Goal: Task Accomplishment & Management: Complete application form

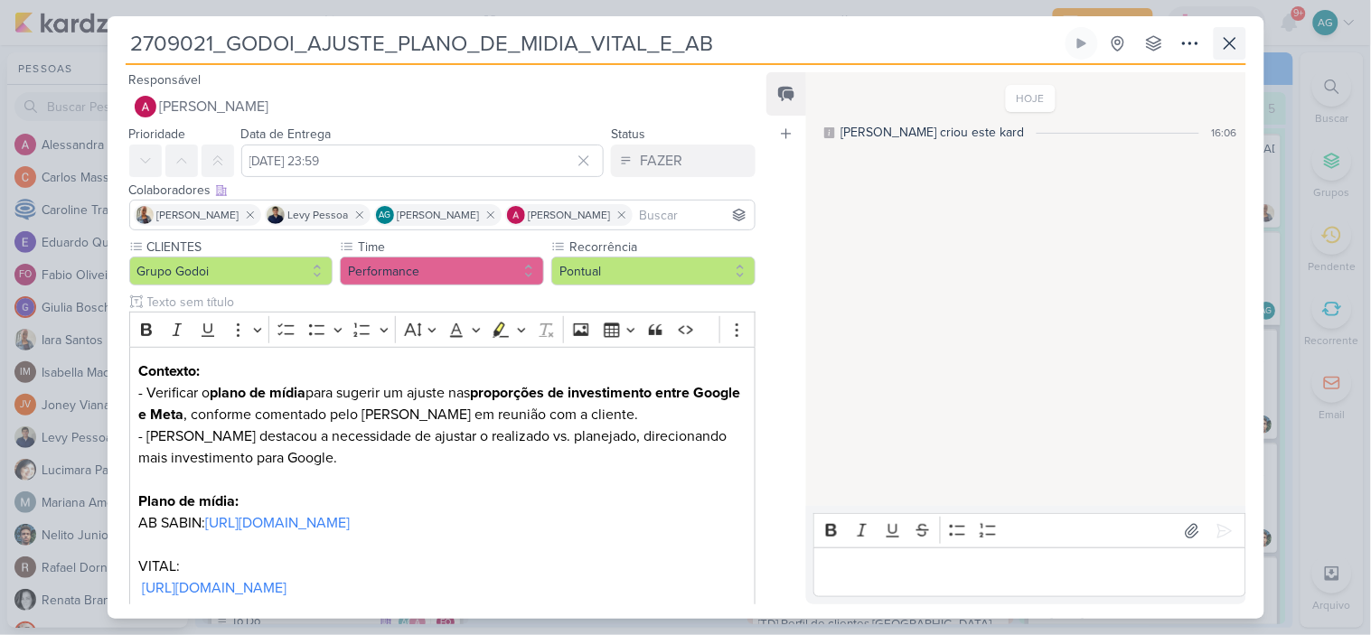
scroll to position [378, 0]
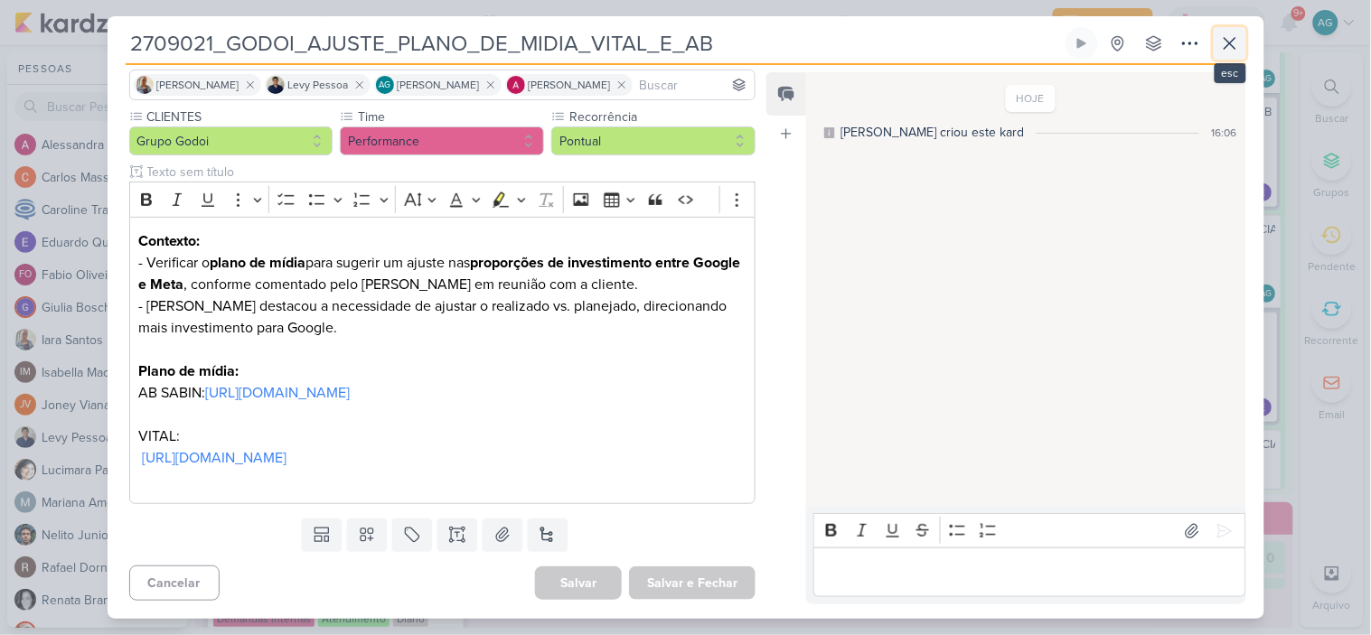
click at [1233, 47] on icon at bounding box center [1230, 43] width 11 height 11
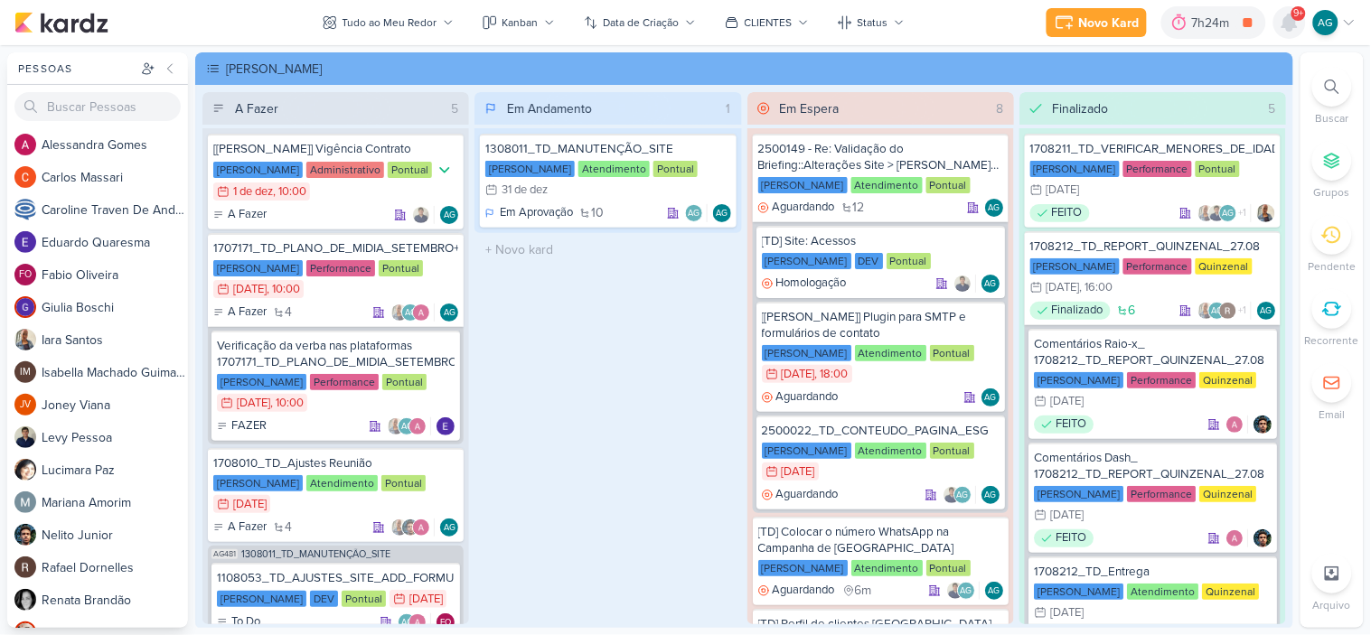
click at [1287, 24] on icon at bounding box center [1289, 22] width 14 height 16
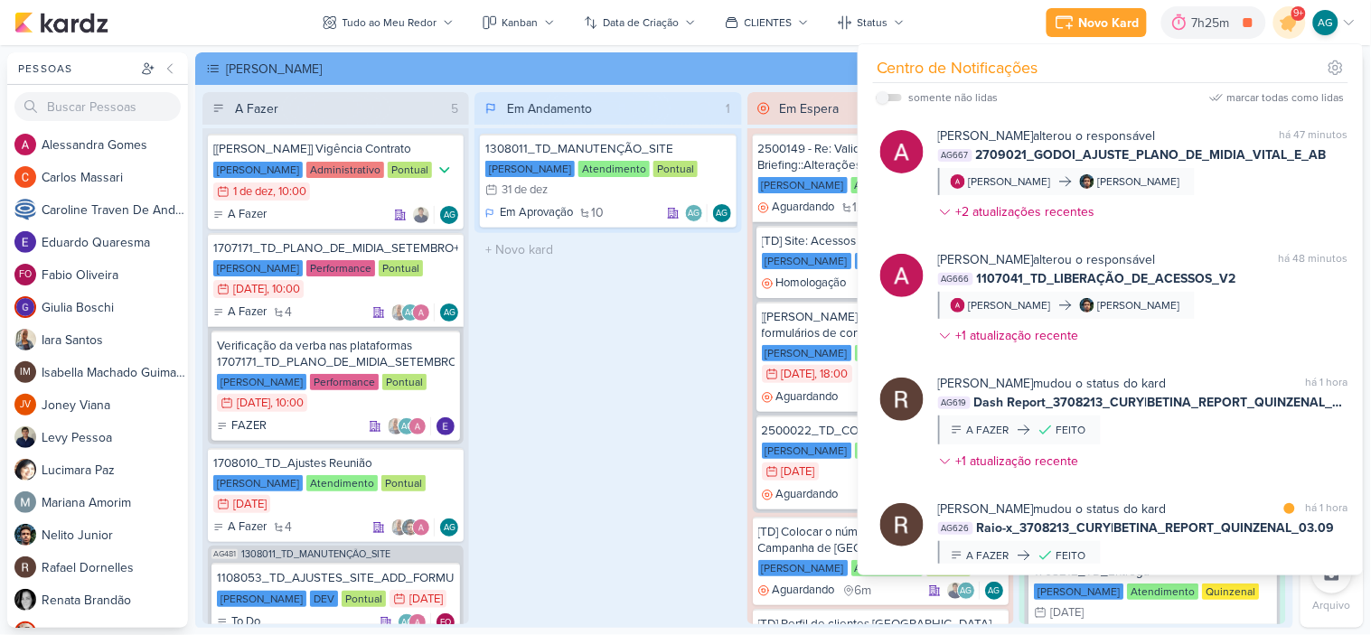
click at [662, 304] on div "Em Andamento 1 1308011_TD_MANUTENÇÃO_SITE [PERSON_NAME] Atendimento Pontual 31/…" at bounding box center [607, 358] width 267 height 532
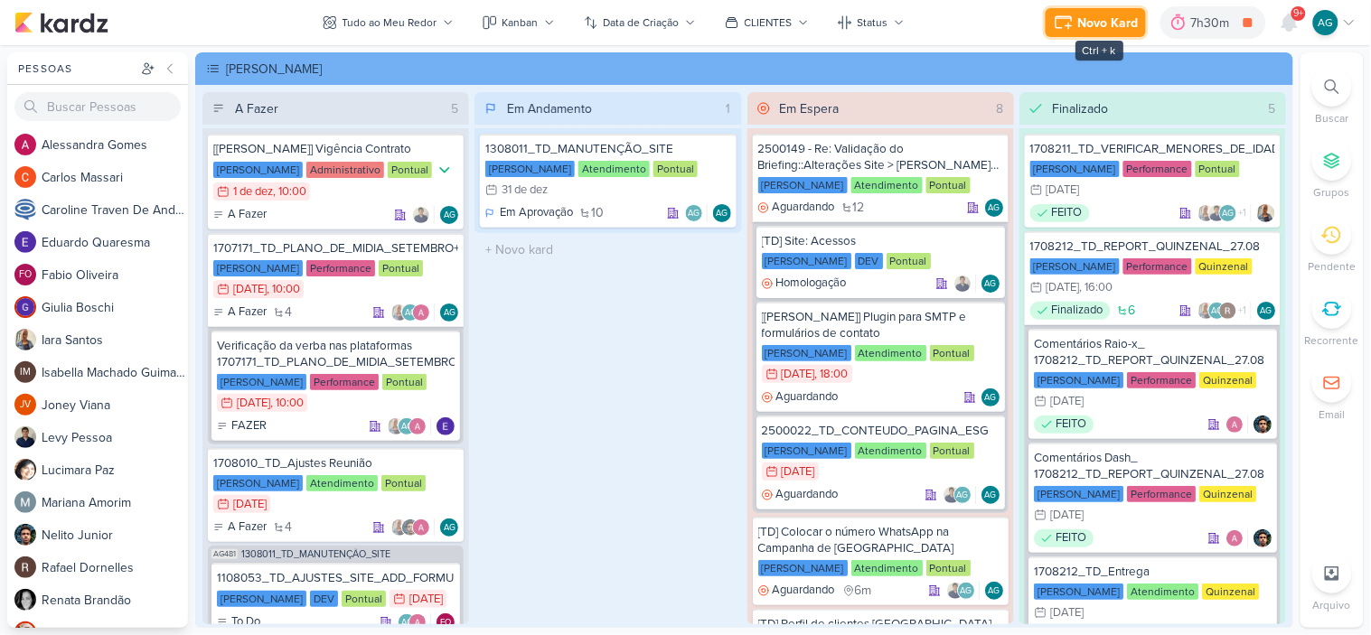
click at [1098, 23] on div "Novo Kard" at bounding box center [1108, 23] width 61 height 19
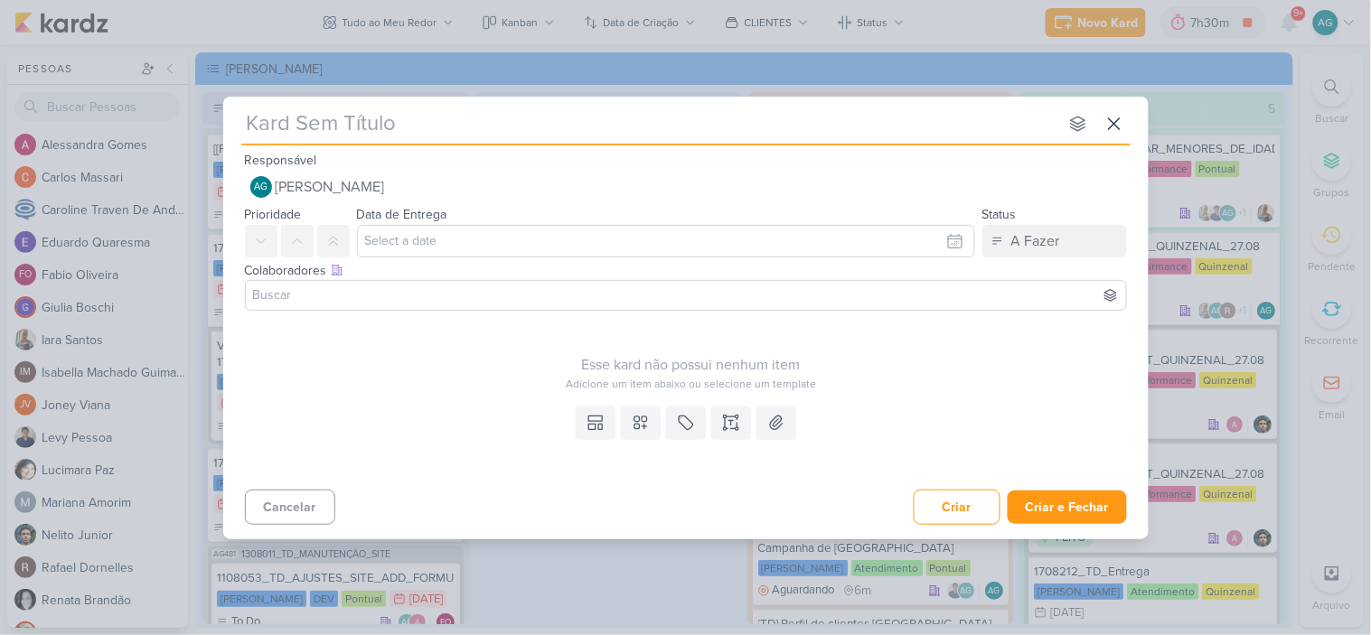
type input "15709023_CURY|BETINA_PLANEJAMENTO_ESTRATEGICO"
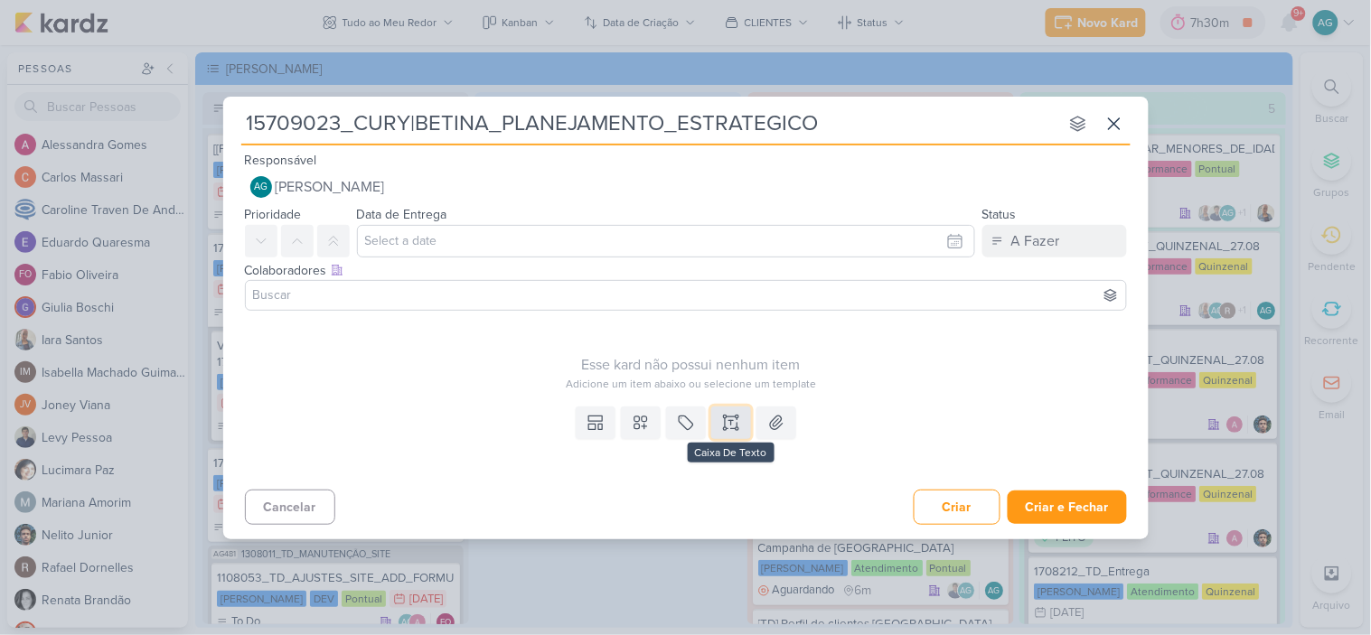
click at [731, 423] on icon at bounding box center [731, 422] width 0 height 5
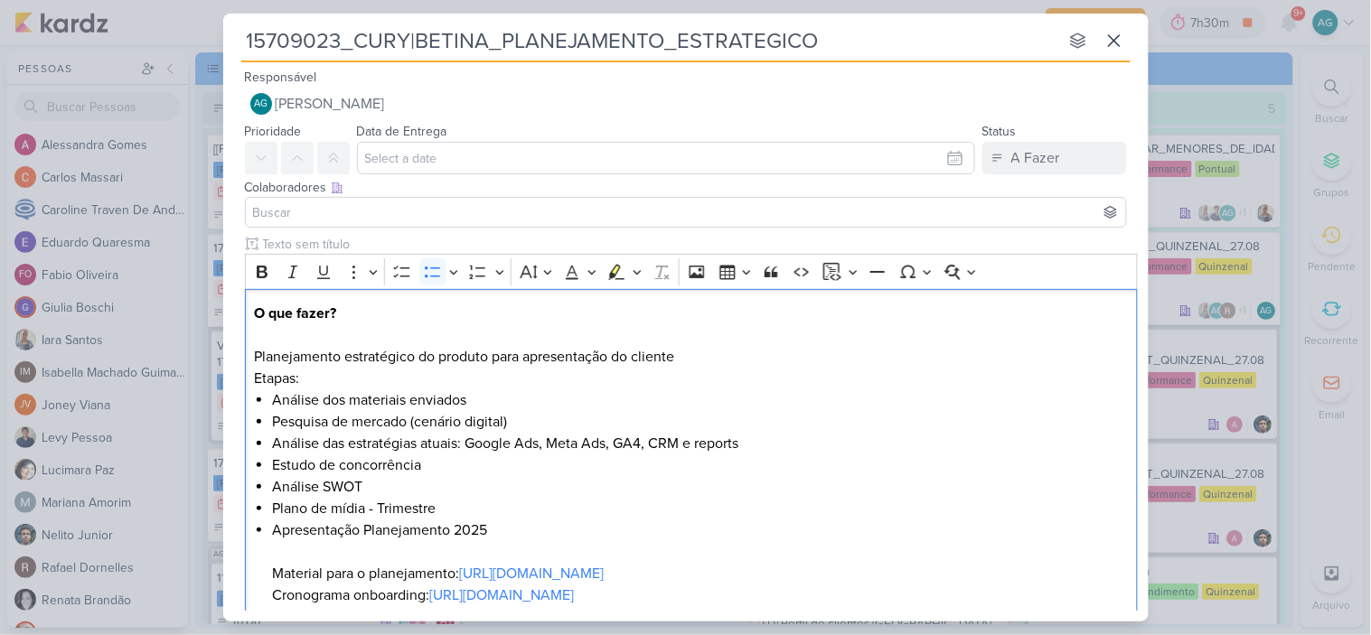
scroll to position [36, 0]
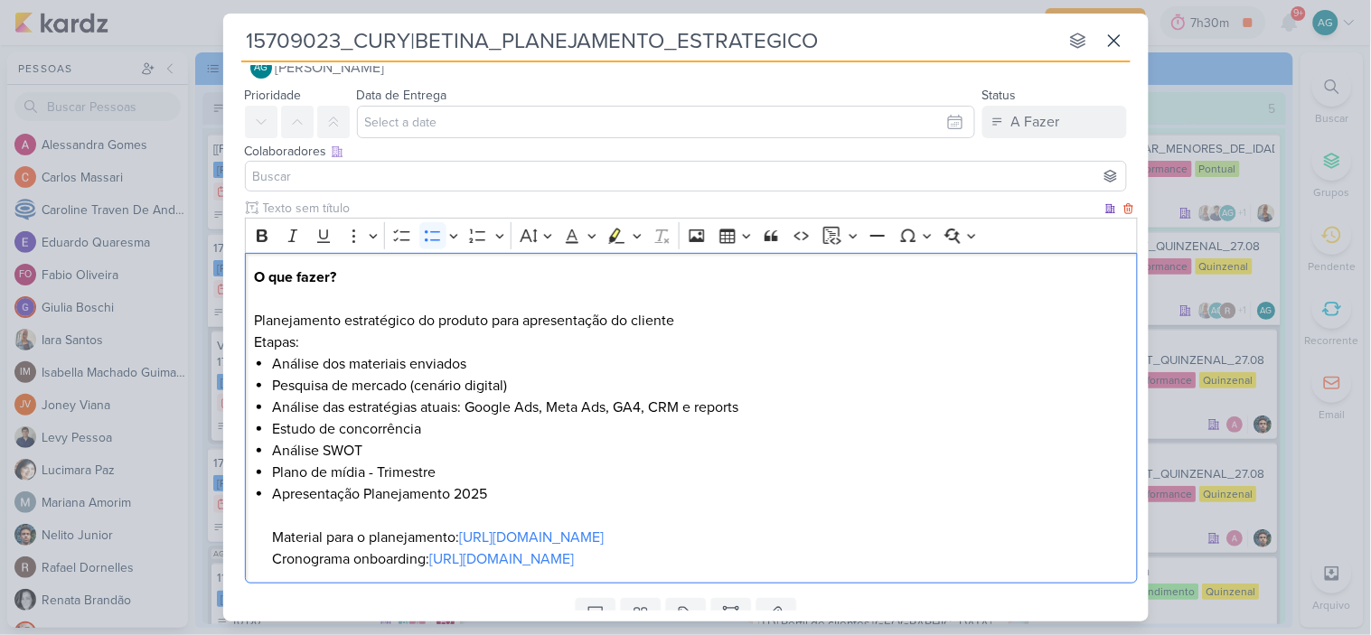
click at [434, 318] on p "O que fazer? Planejamento estratégico do produto para apresentação do cliente" at bounding box center [691, 299] width 874 height 65
click at [492, 314] on p "O que fazer? Planejamento estratégico dos produto para apresentação do cliente" at bounding box center [691, 299] width 874 height 65
click at [495, 320] on p "O que fazer? Planejamento estratégico dos produto para apresentação do cliente" at bounding box center [691, 299] width 874 height 65
click at [720, 320] on p "O que fazer? Planejamento estratégico dos produtos para apresentação do cliente" at bounding box center [691, 299] width 874 height 65
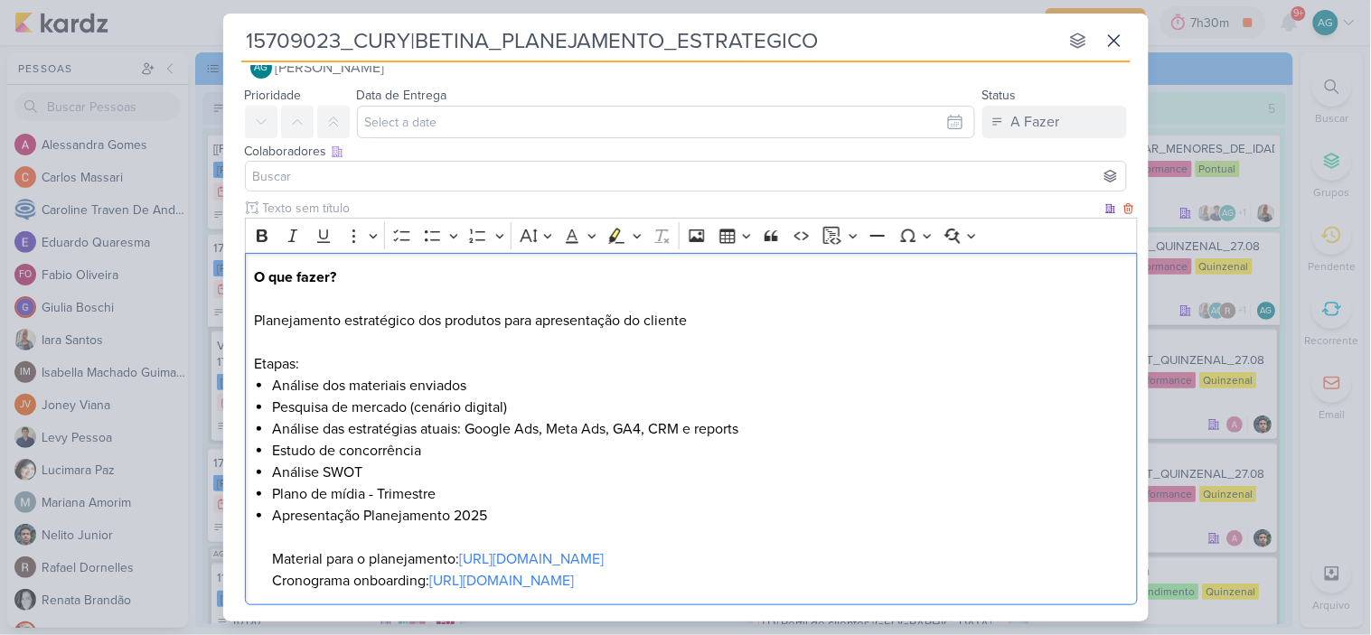
drag, startPoint x: 301, startPoint y: 363, endPoint x: 208, endPoint y: 363, distance: 93.1
click at [208, 363] on div "15709023_CURY|BETINA_PLANEJAMENTO_ESTRATEGICO nenhum grupo disponível esc Respo…" at bounding box center [685, 317] width 1371 height 635
click at [264, 239] on icon "Editor toolbar" at bounding box center [262, 236] width 18 height 18
click at [660, 371] on p "Etapas:" at bounding box center [691, 364] width 874 height 22
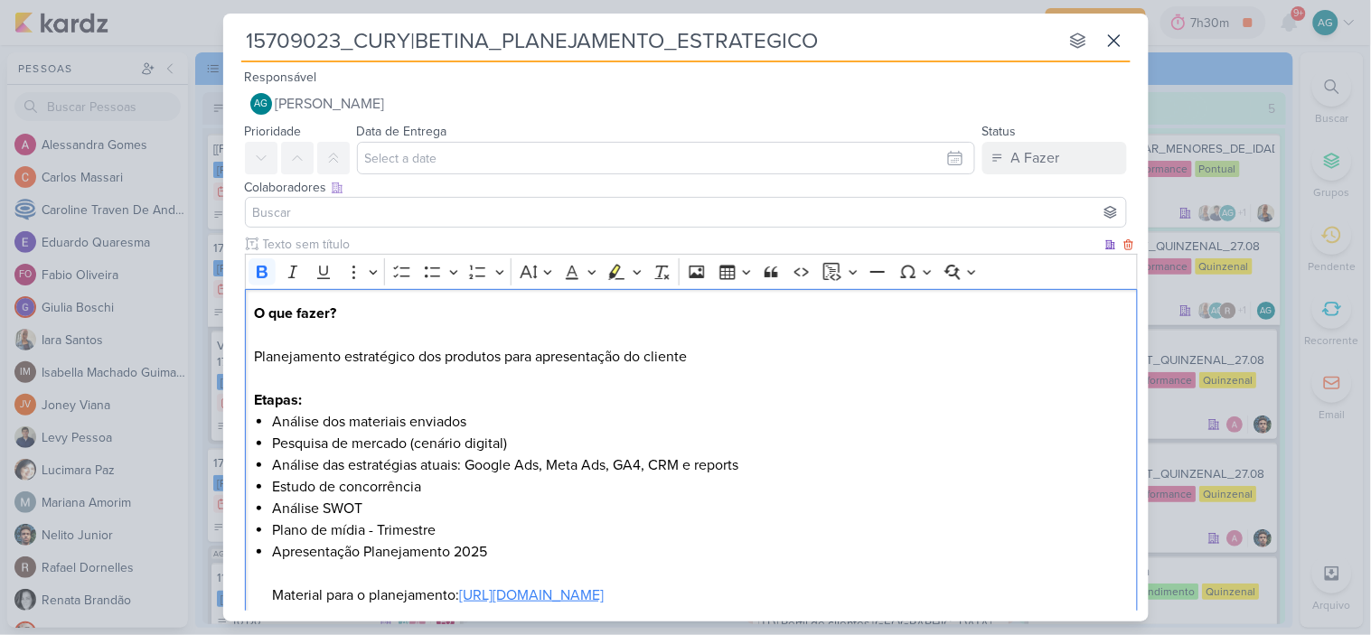
scroll to position [175, 0]
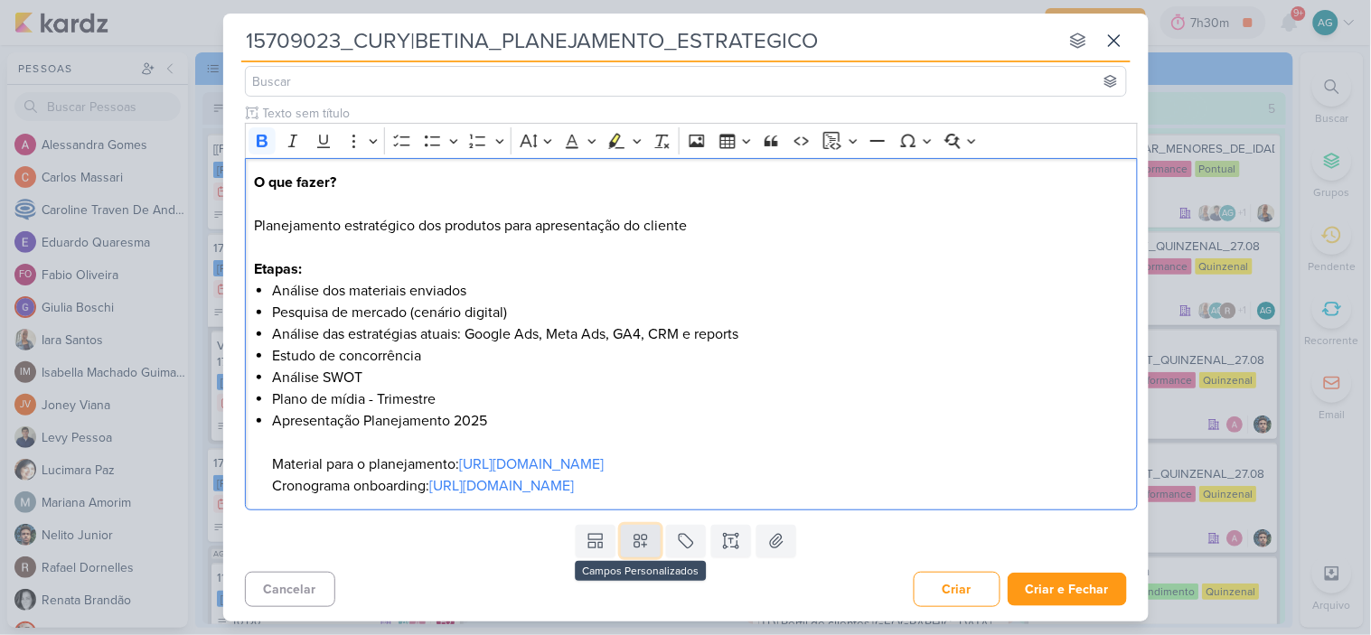
click at [632, 540] on icon at bounding box center [641, 541] width 18 height 18
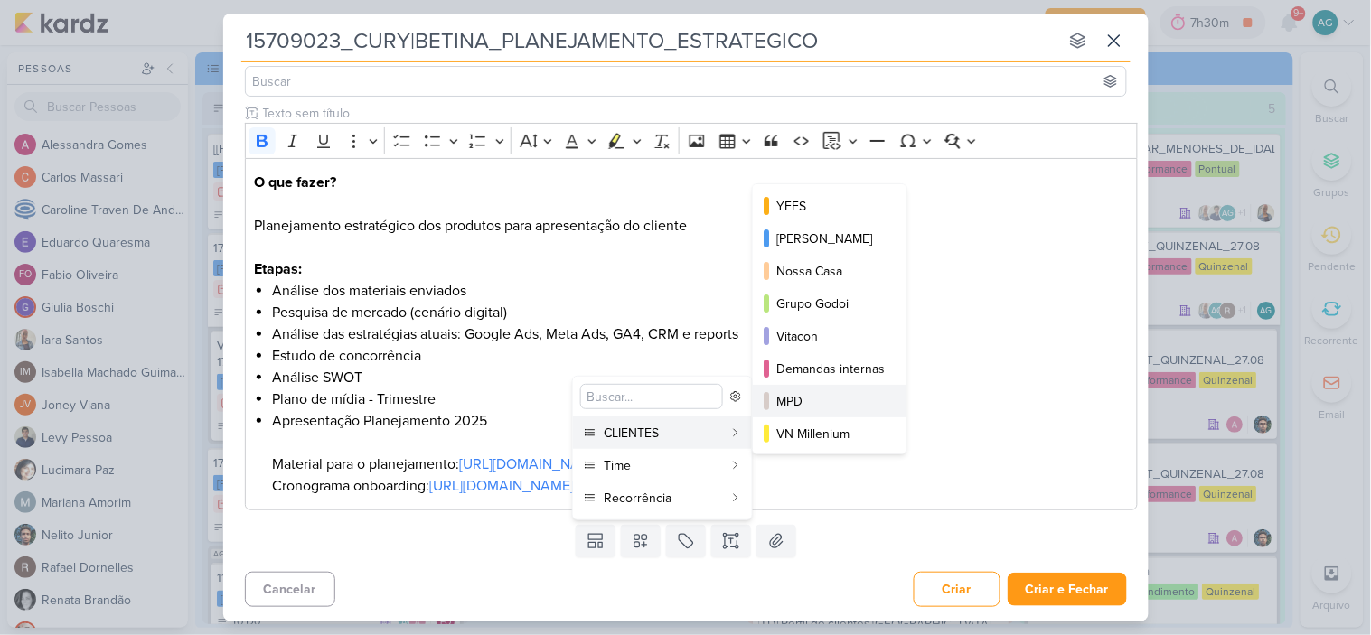
scroll to position [262, 0]
click at [837, 423] on div "CURY | BETINA" at bounding box center [830, 432] width 108 height 19
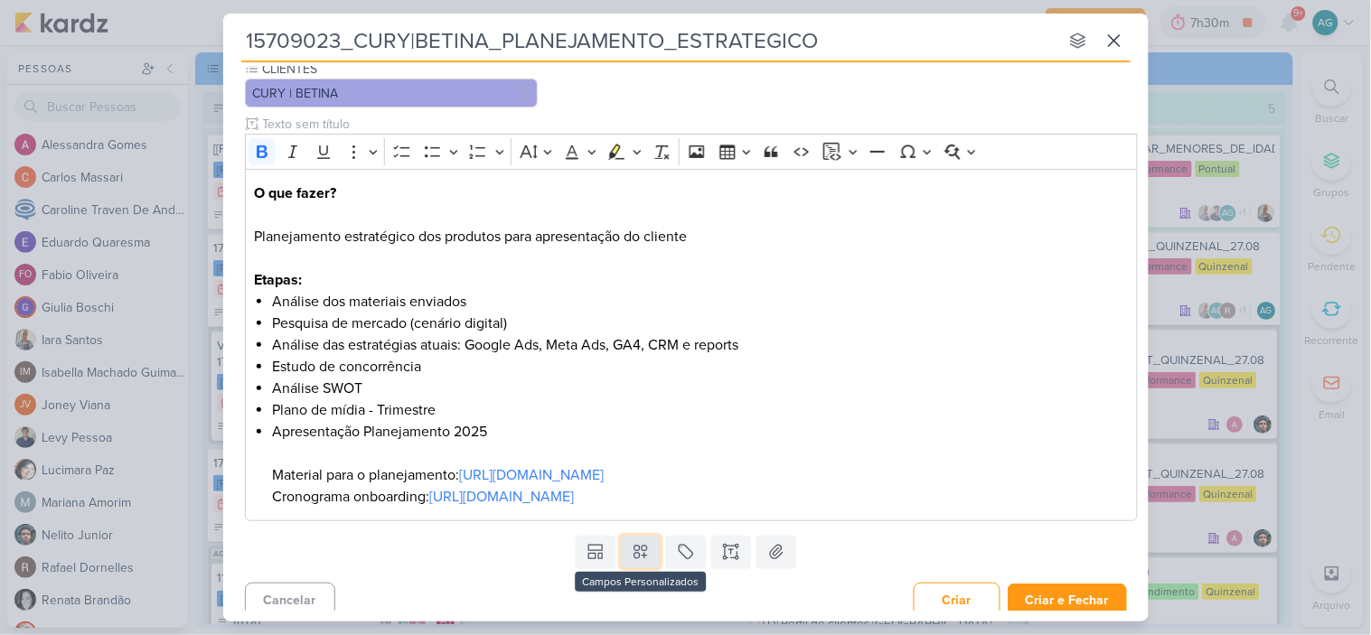
click at [634, 568] on button at bounding box center [641, 552] width 40 height 33
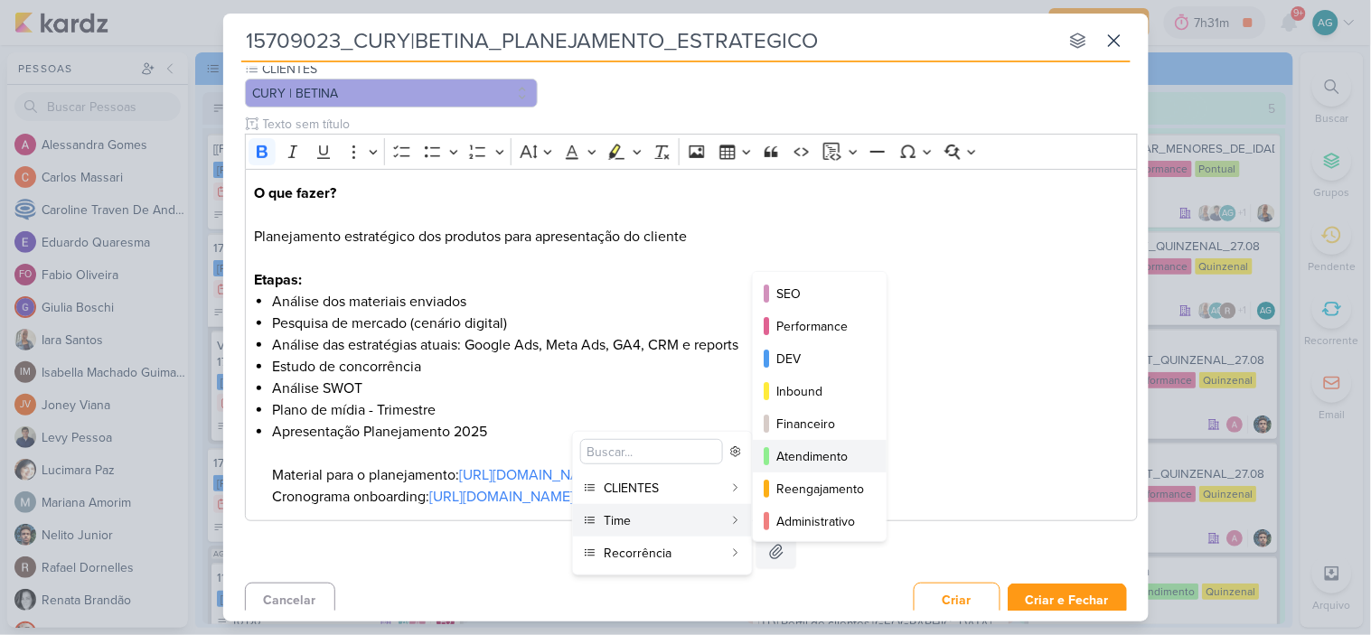
click at [822, 461] on div "Atendimento" at bounding box center [820, 456] width 89 height 19
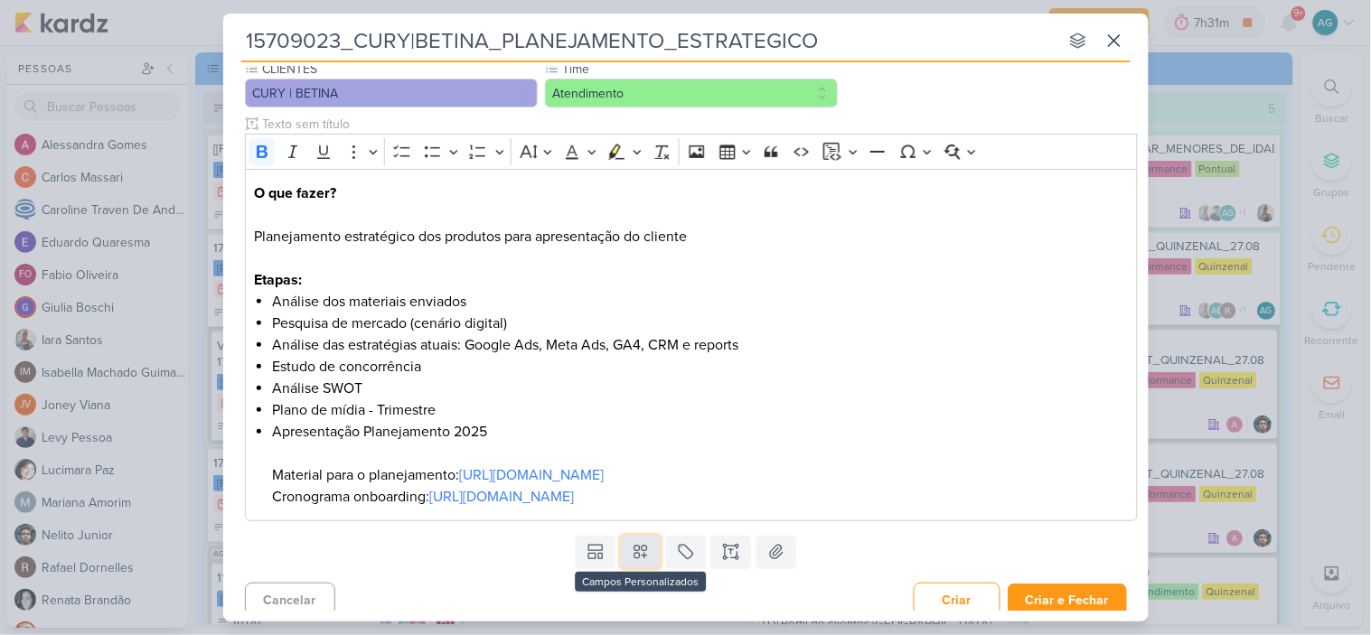
click at [642, 561] on icon at bounding box center [641, 552] width 18 height 18
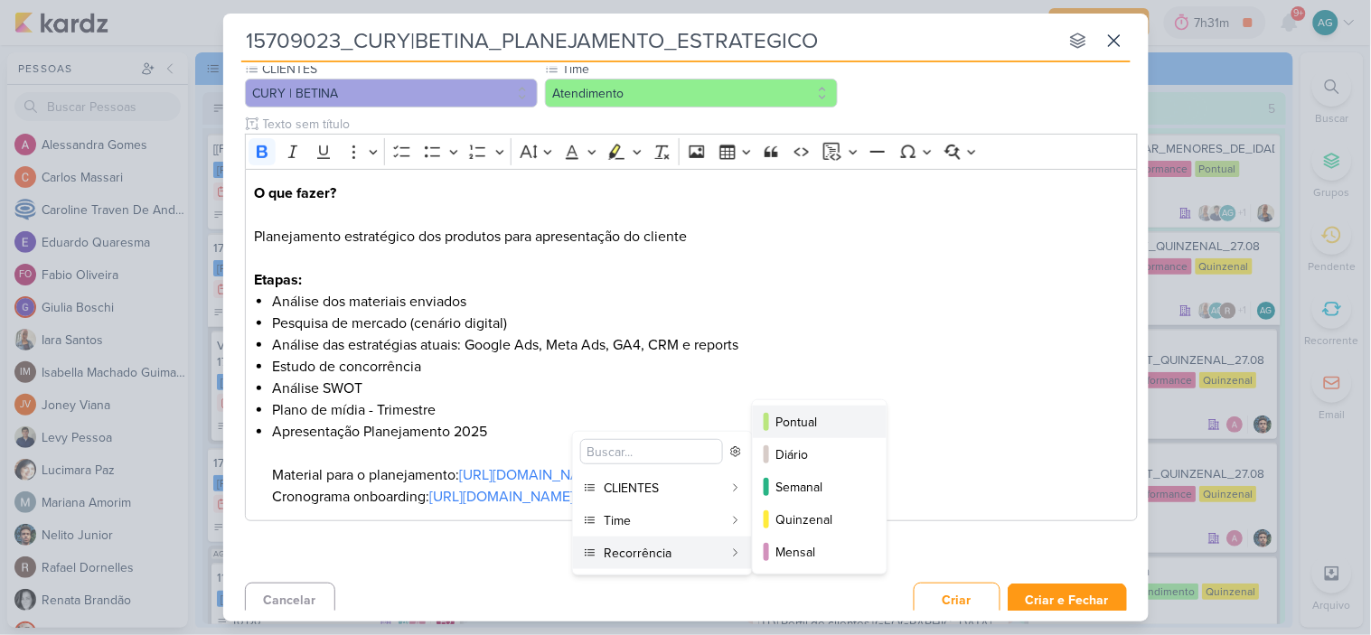
click at [806, 419] on div "Pontual" at bounding box center [820, 422] width 89 height 19
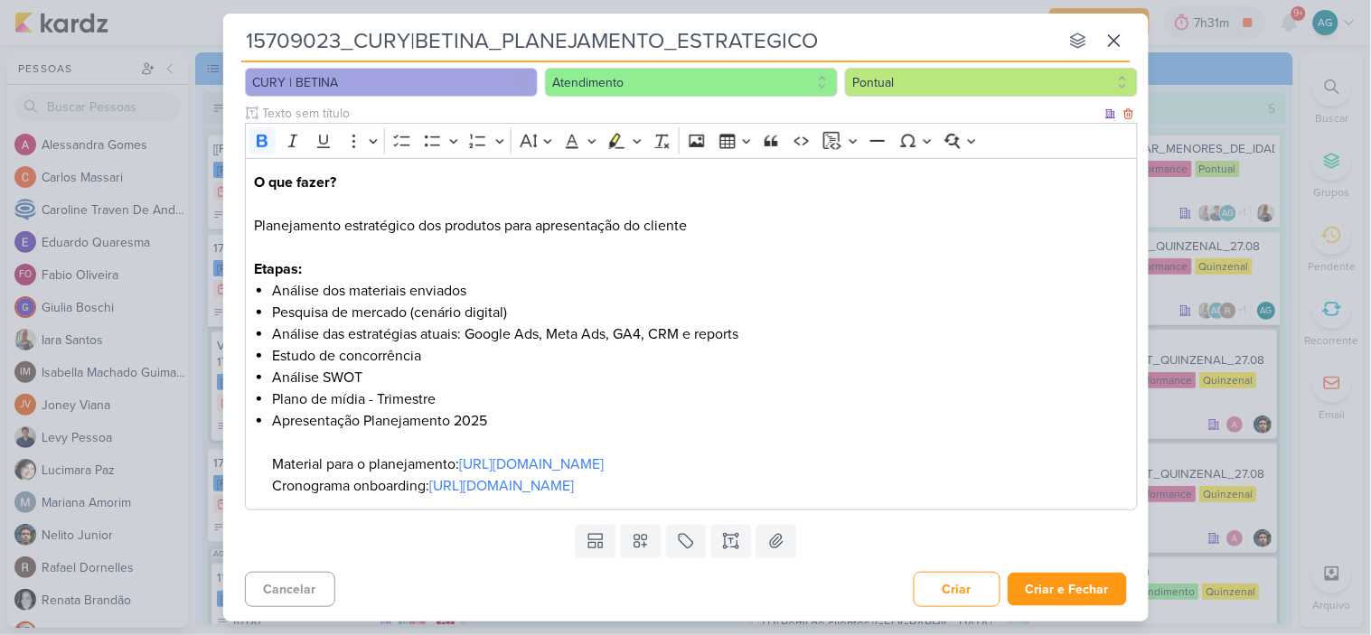
scroll to position [230, 0]
click at [1047, 587] on button "Criar e Fechar" at bounding box center [1067, 589] width 119 height 33
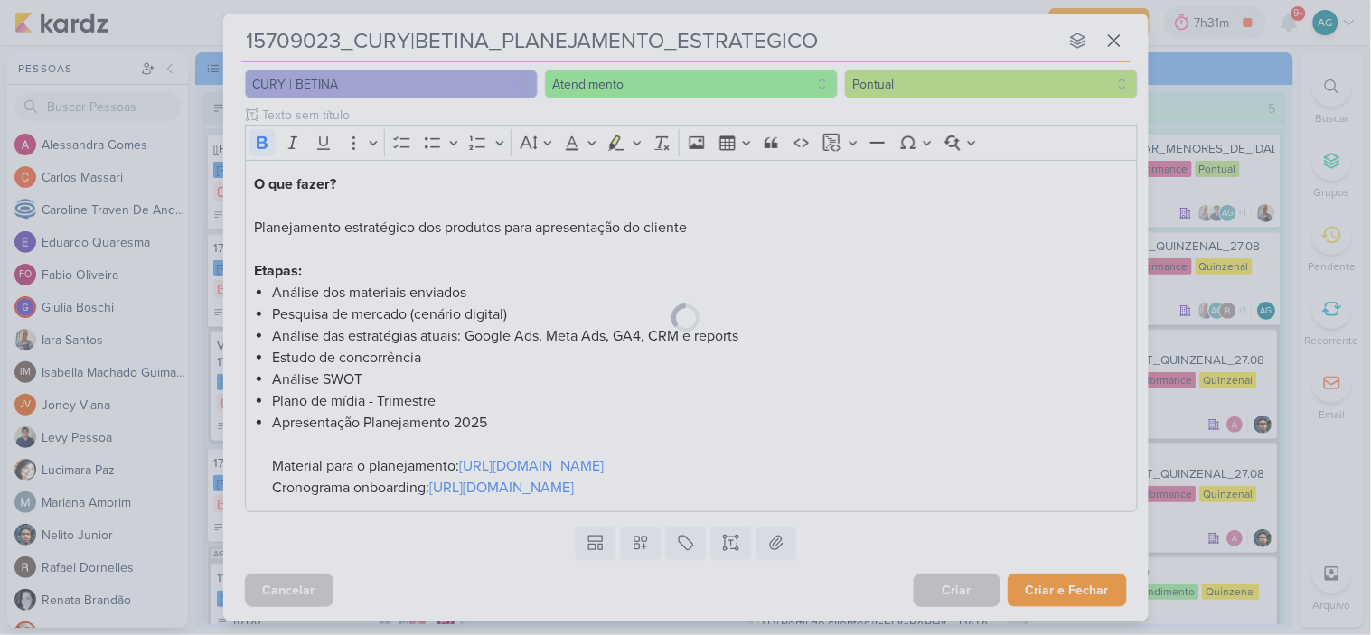
scroll to position [0, 0]
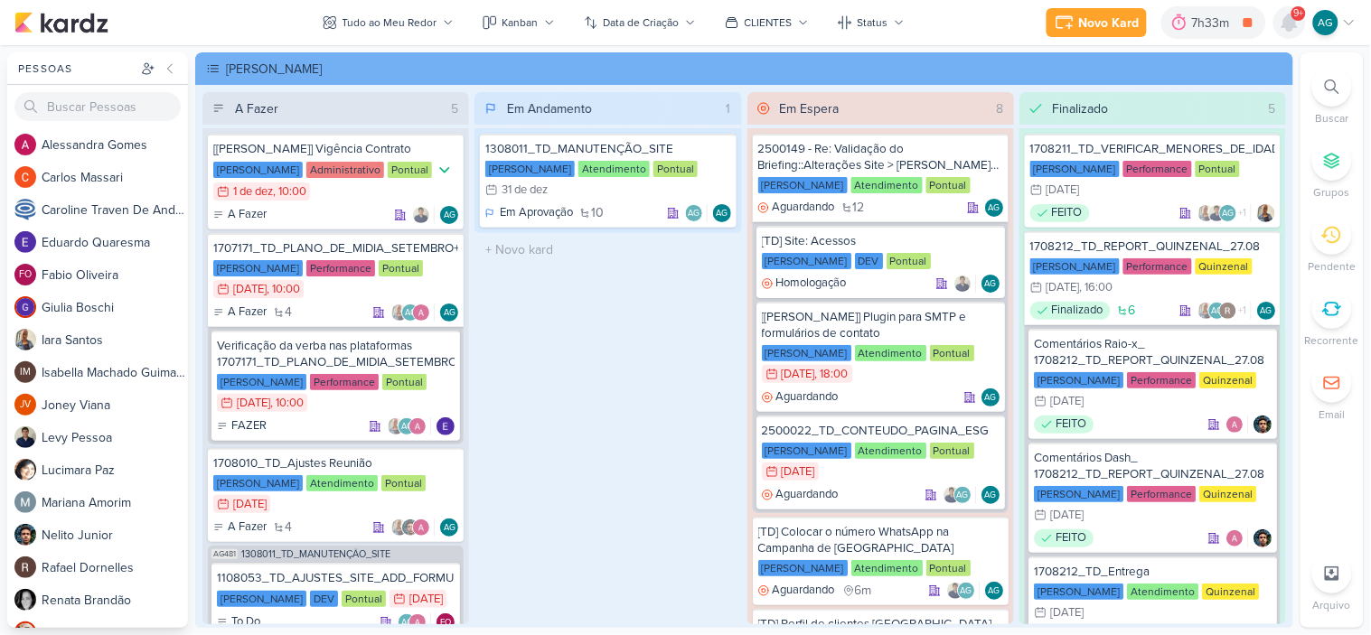
click at [1286, 19] on icon at bounding box center [1289, 22] width 14 height 16
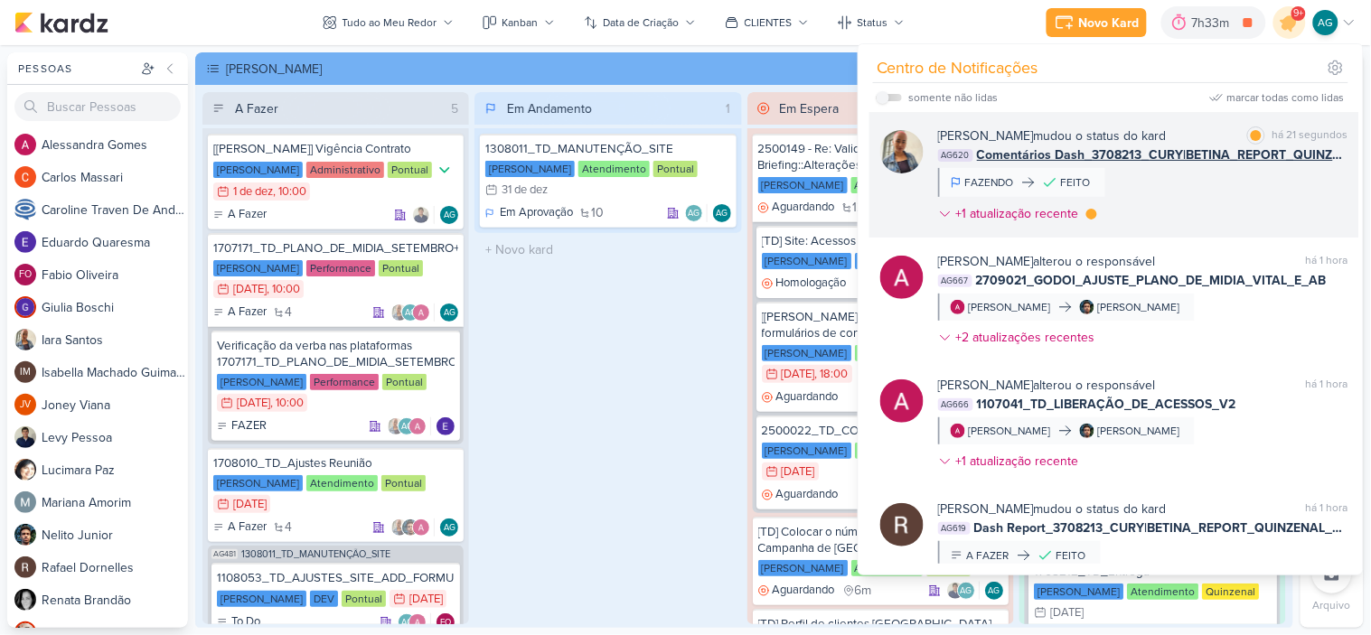
click at [1180, 185] on div "[PERSON_NAME] mudou o status do kard marcar como lida há 21 segundos AG620 Come…" at bounding box center [1143, 179] width 410 height 104
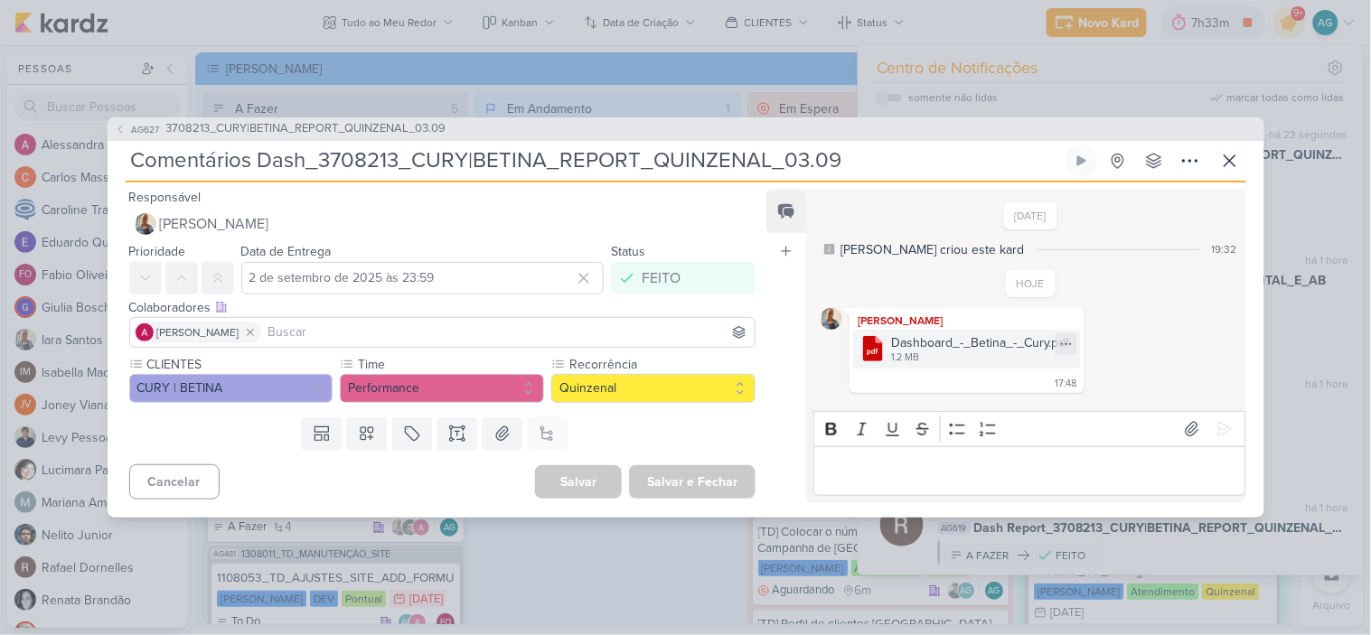
click at [953, 341] on div "Dashboard_-_Betina_-_Cury.pdf" at bounding box center [980, 342] width 179 height 19
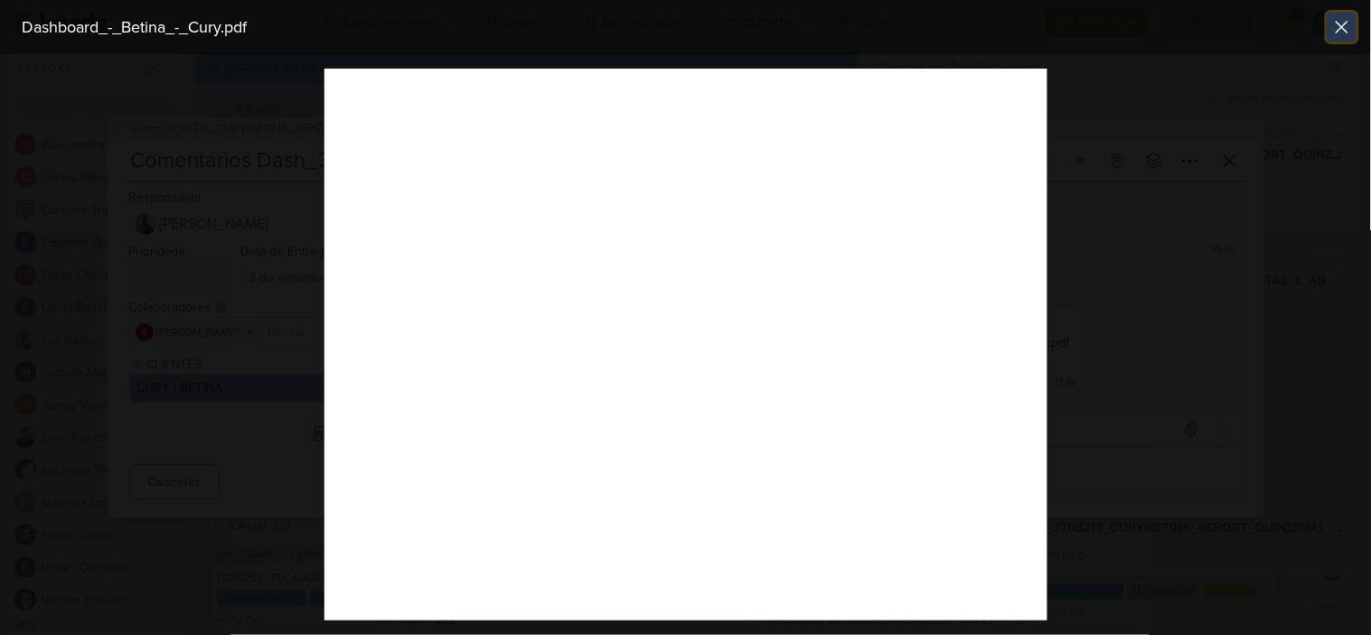
click at [1342, 28] on icon at bounding box center [1342, 27] width 11 height 11
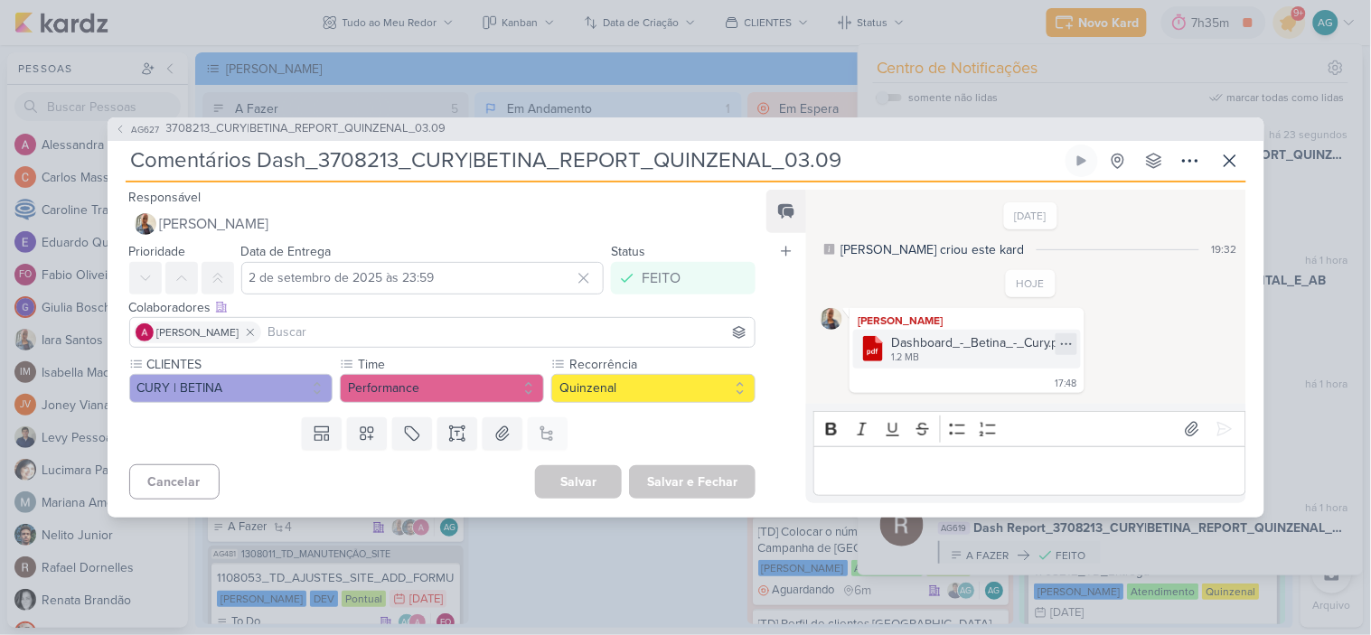
click at [1072, 343] on icon at bounding box center [1066, 344] width 14 height 14
click at [1009, 405] on button "Baixar" at bounding box center [1004, 403] width 146 height 26
click at [423, 127] on span "3708213_CURY|BETINA_REPORT_QUINZENAL_03.09" at bounding box center [306, 129] width 280 height 18
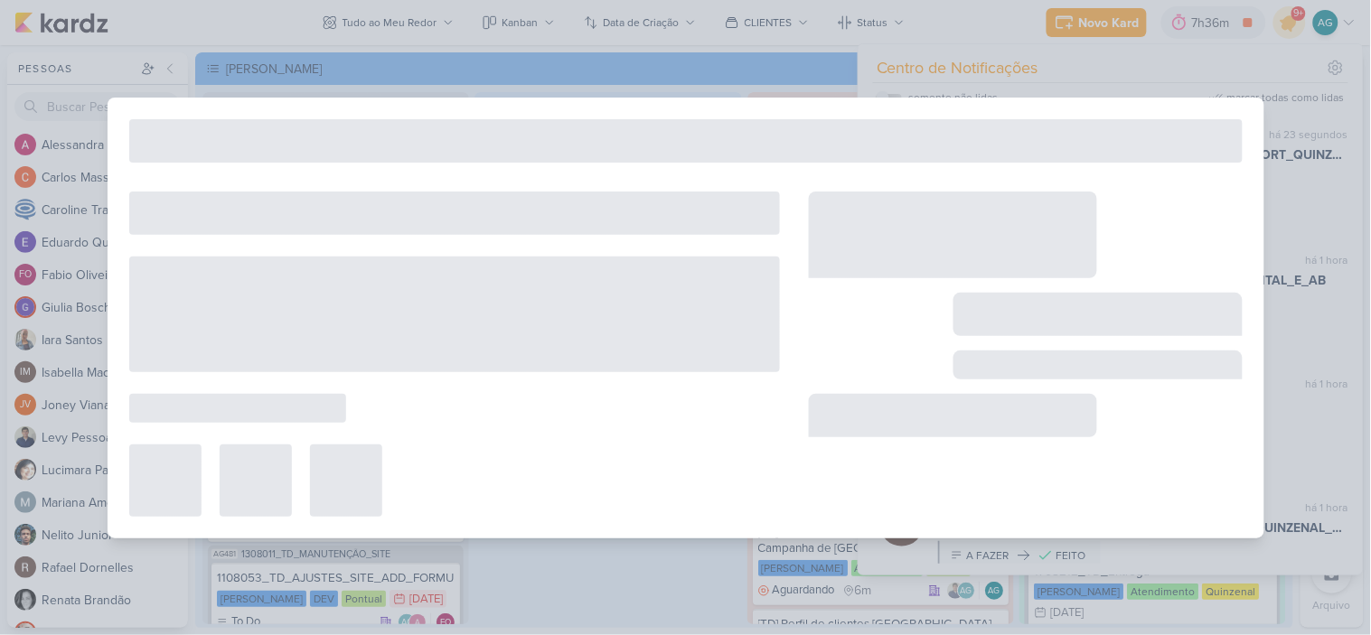
type input "3708213_CURY|BETINA_REPORT_QUINZENAL_03.09"
type input "[DATE] 11:30"
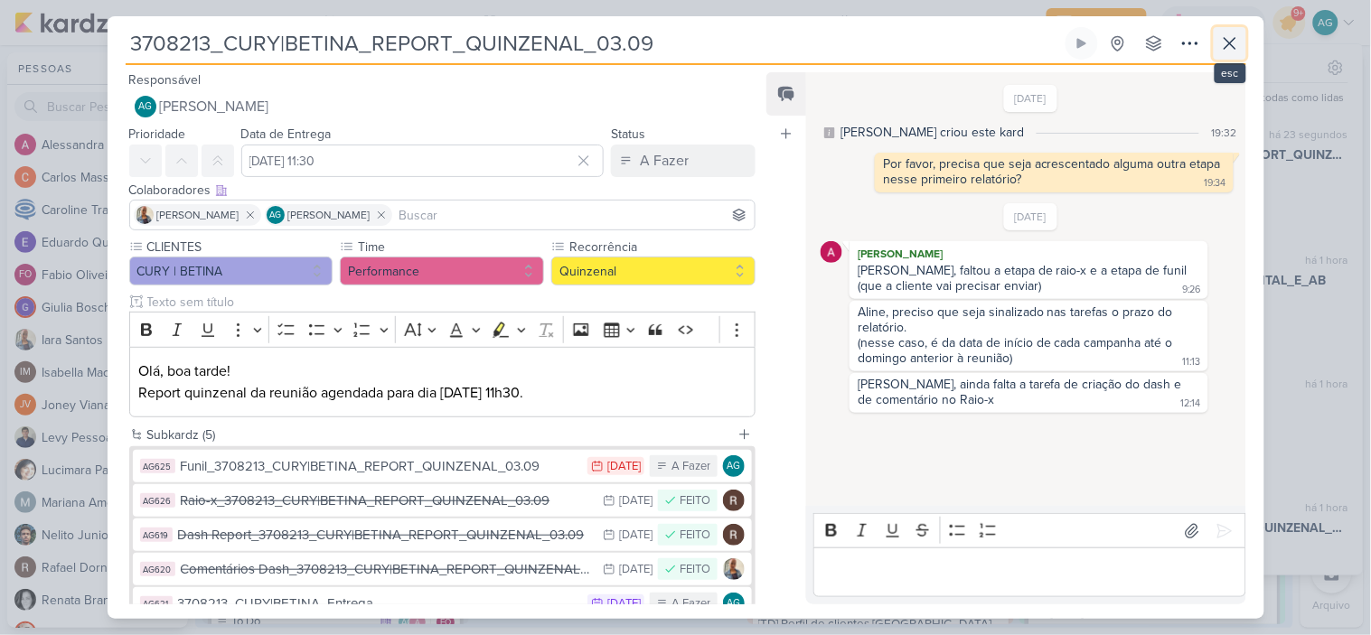
click at [1229, 36] on icon at bounding box center [1230, 44] width 22 height 22
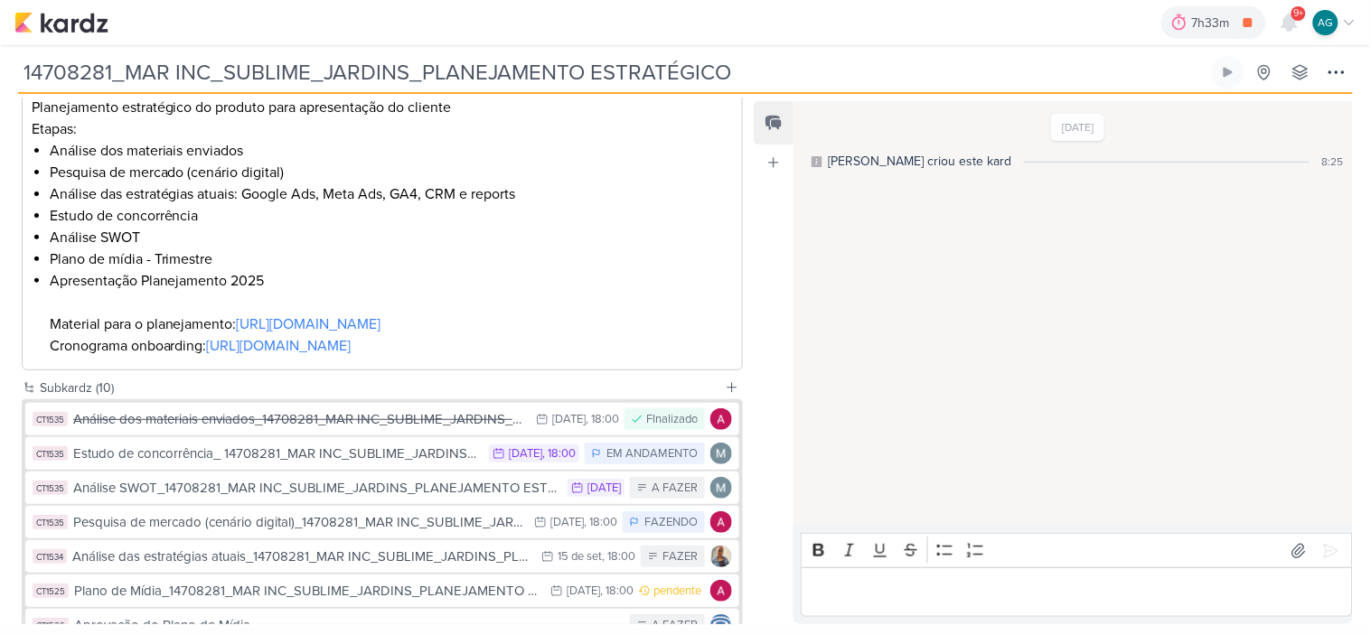
scroll to position [301, 0]
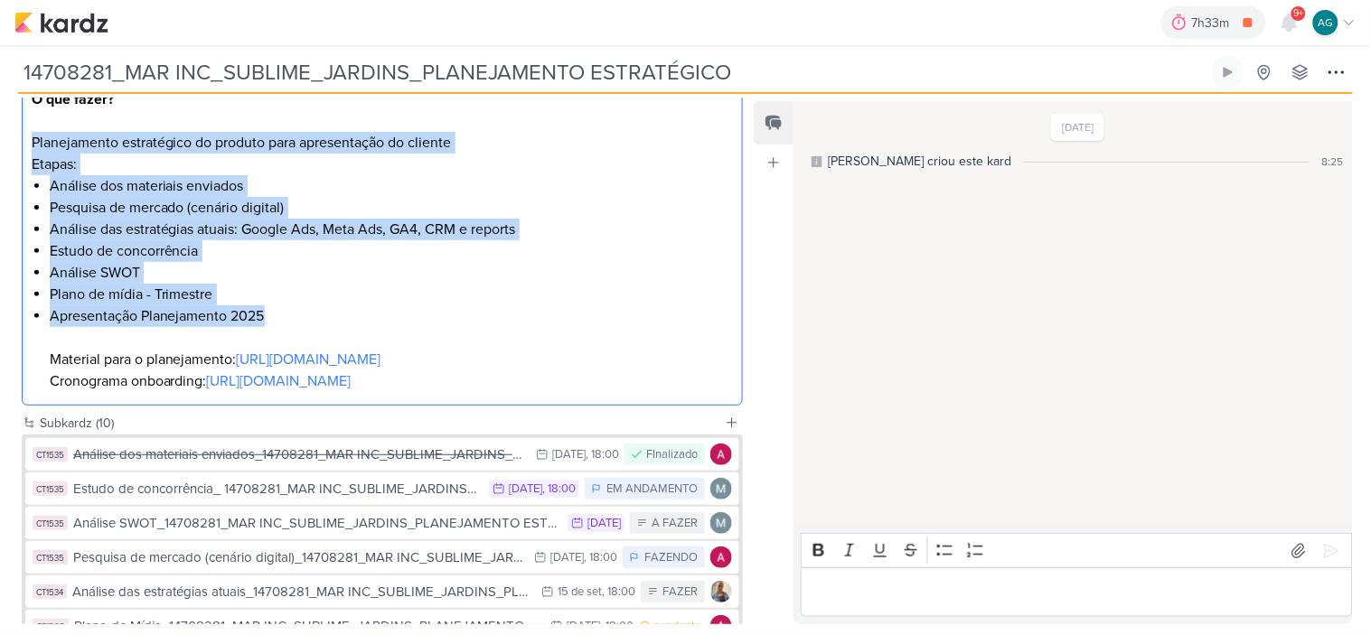
drag, startPoint x: 277, startPoint y: 317, endPoint x: 33, endPoint y: 150, distance: 295.8
click at [33, 150] on div "O que fazer? Planejamento estratégico do produto para apresentação do cliente E…" at bounding box center [382, 241] width 721 height 332
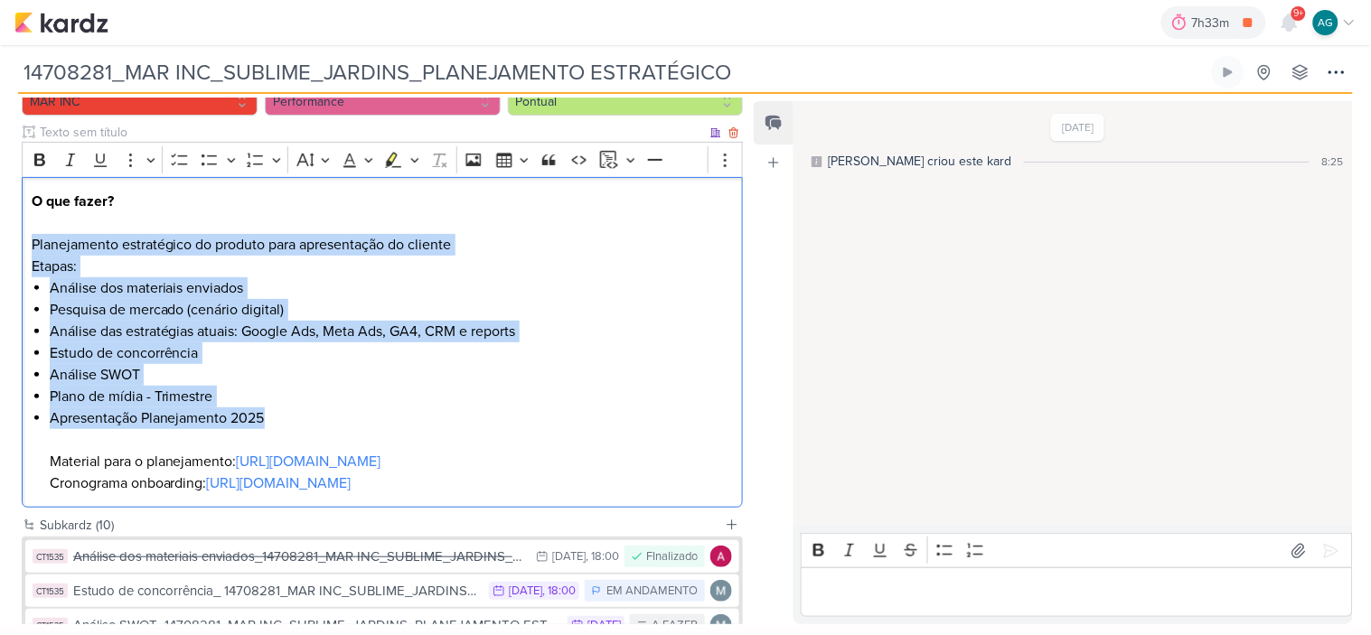
scroll to position [201, 0]
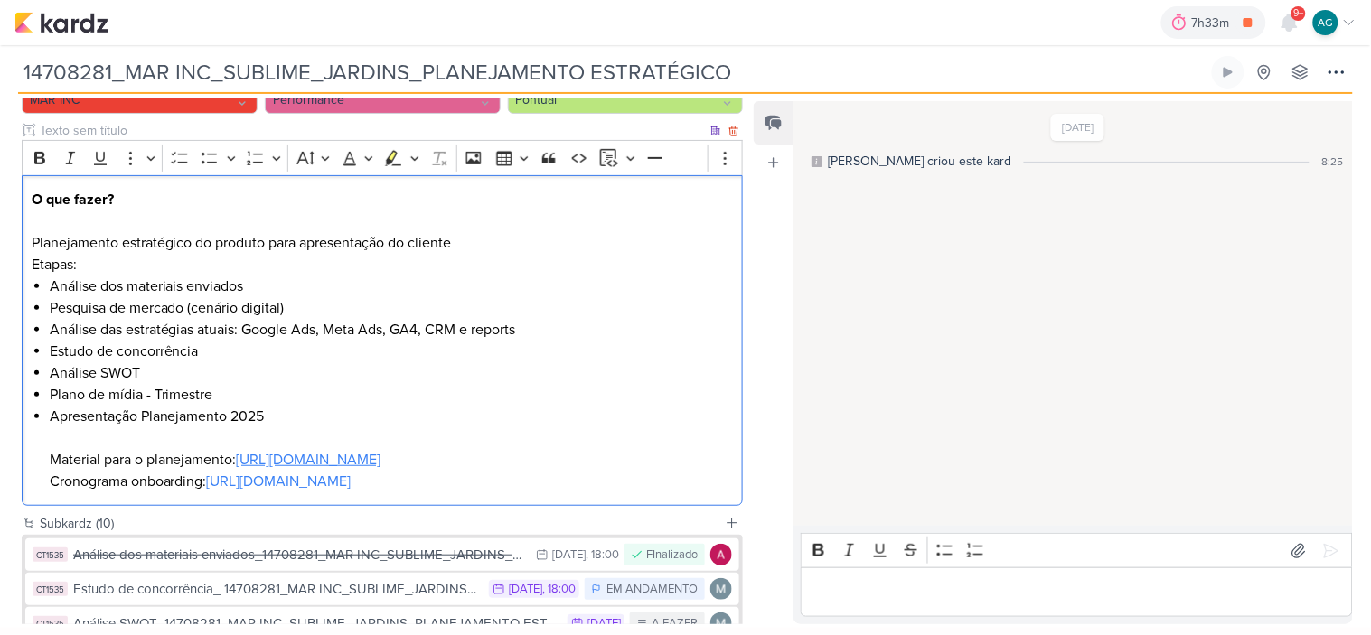
click at [237, 469] on link "[URL][DOMAIN_NAME]" at bounding box center [309, 460] width 145 height 18
click at [283, 420] on li "Apresentação Planejamento 2025 Material para o planejamento: https://docs.googl…" at bounding box center [392, 449] width 684 height 87
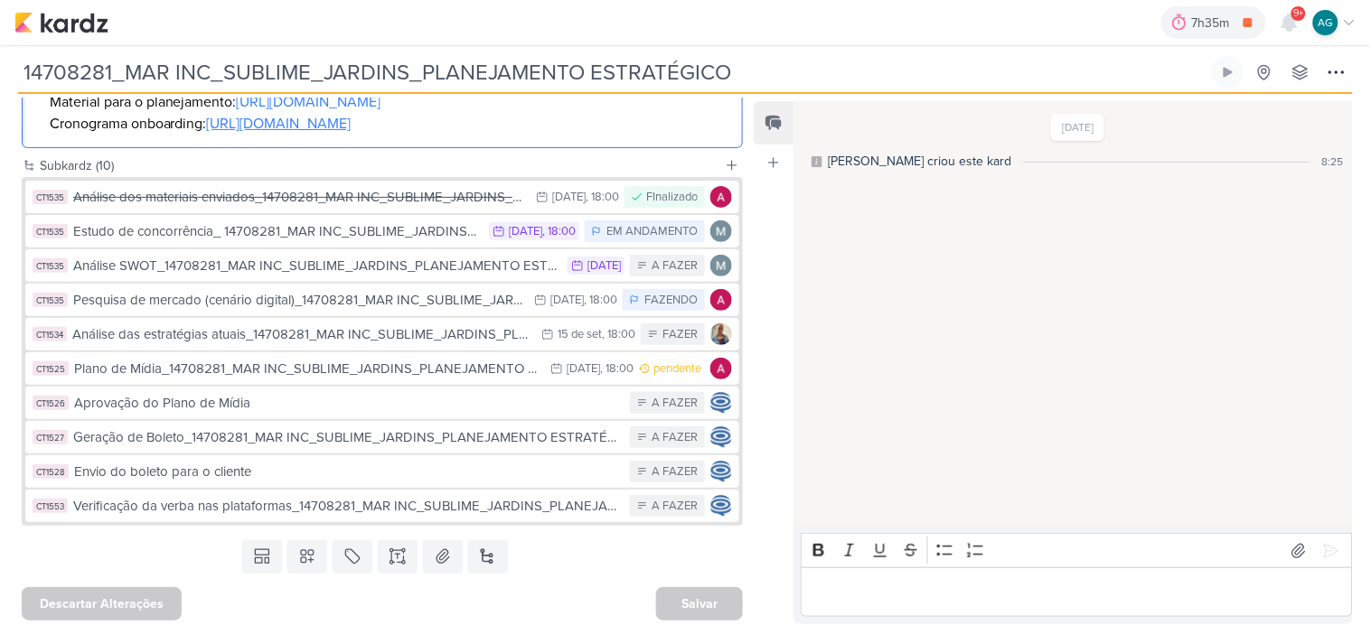
scroll to position [645, 0]
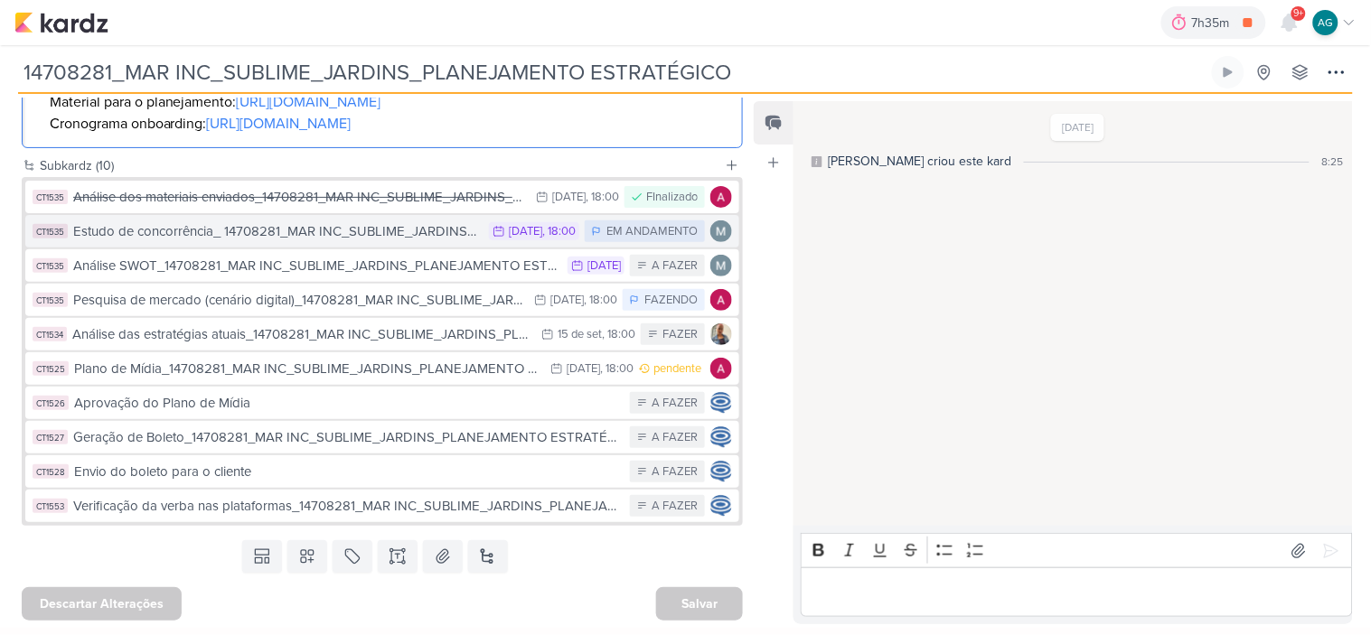
click at [237, 235] on div "Estudo de concorrência_ 14708281_MAR INC_SUBLIME_JARDINS_PLANEJAMENTO ESTRATÉGI…" at bounding box center [276, 231] width 407 height 21
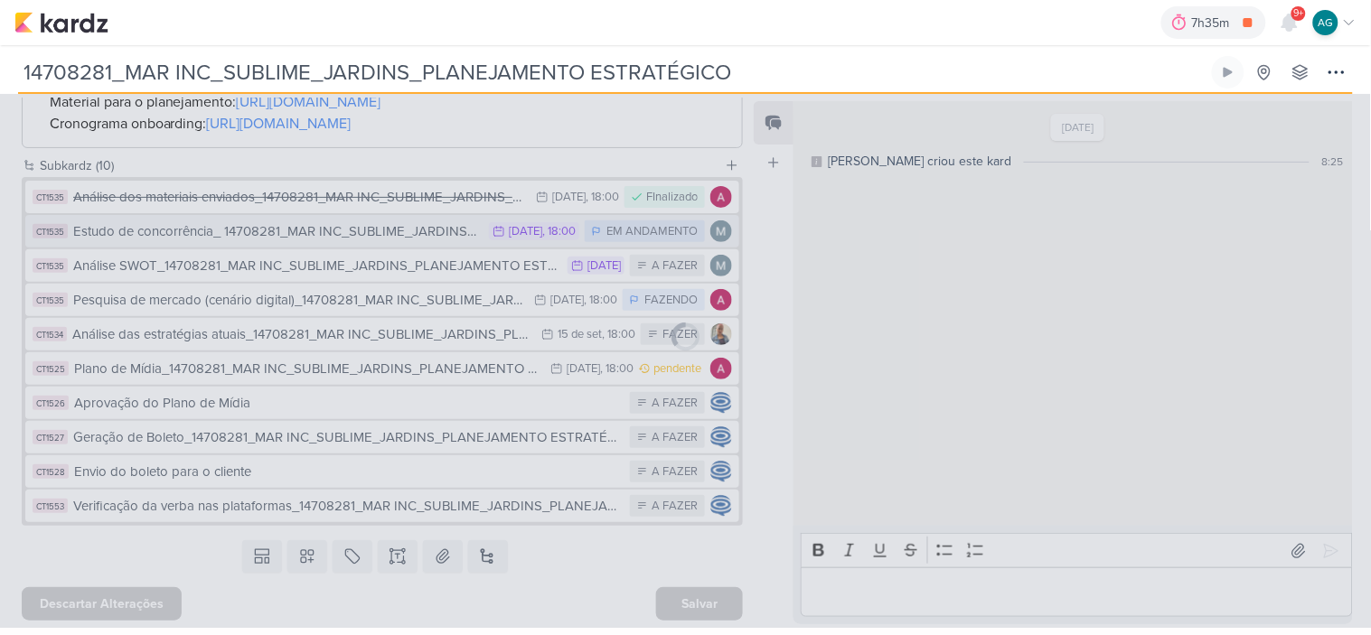
type input "Estudo de concorrência_ 14708281_MAR INC_SUBLIME_JARDINS_PLANEJAMENTO ESTRATÉGI…"
type input "3 de setembro de 2025 às 18:00"
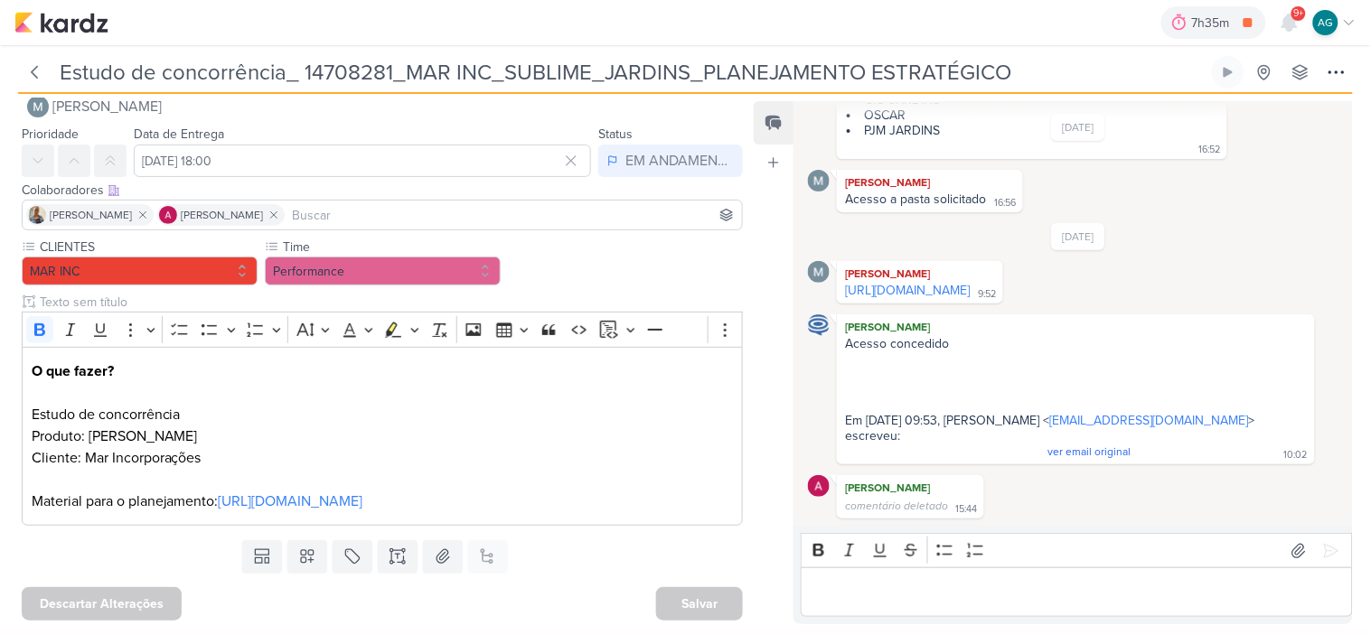
scroll to position [201, 0]
click at [970, 293] on link "https://docs.google.com/spreadsheets/d/1sz9krtQQDBzb_2Hrlt_wb5srb34b6zgf/edit?g…" at bounding box center [907, 290] width 125 height 15
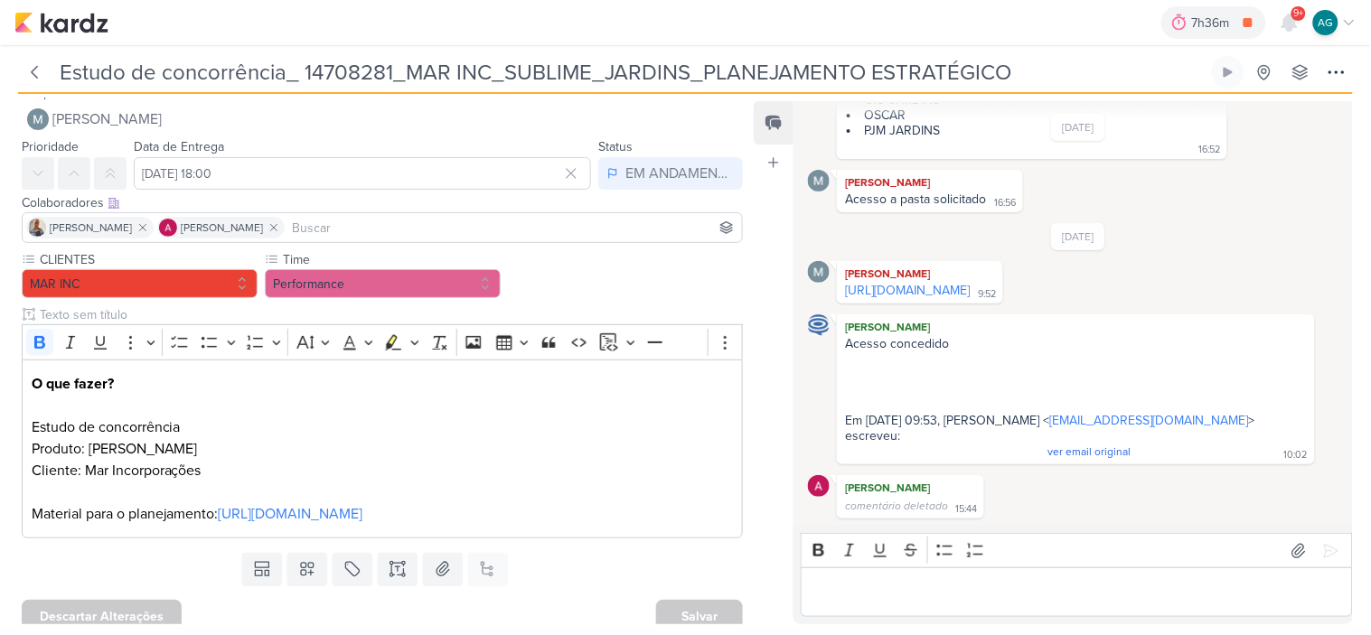
scroll to position [0, 0]
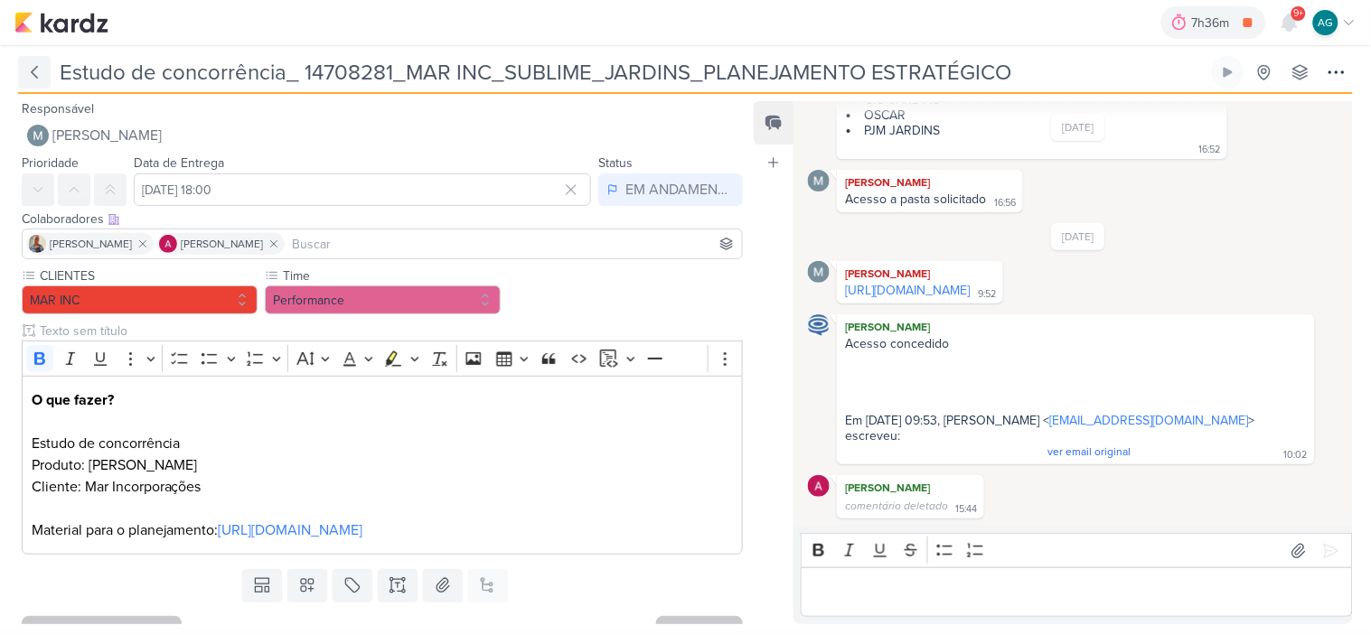
click at [37, 67] on icon at bounding box center [34, 73] width 5 height 12
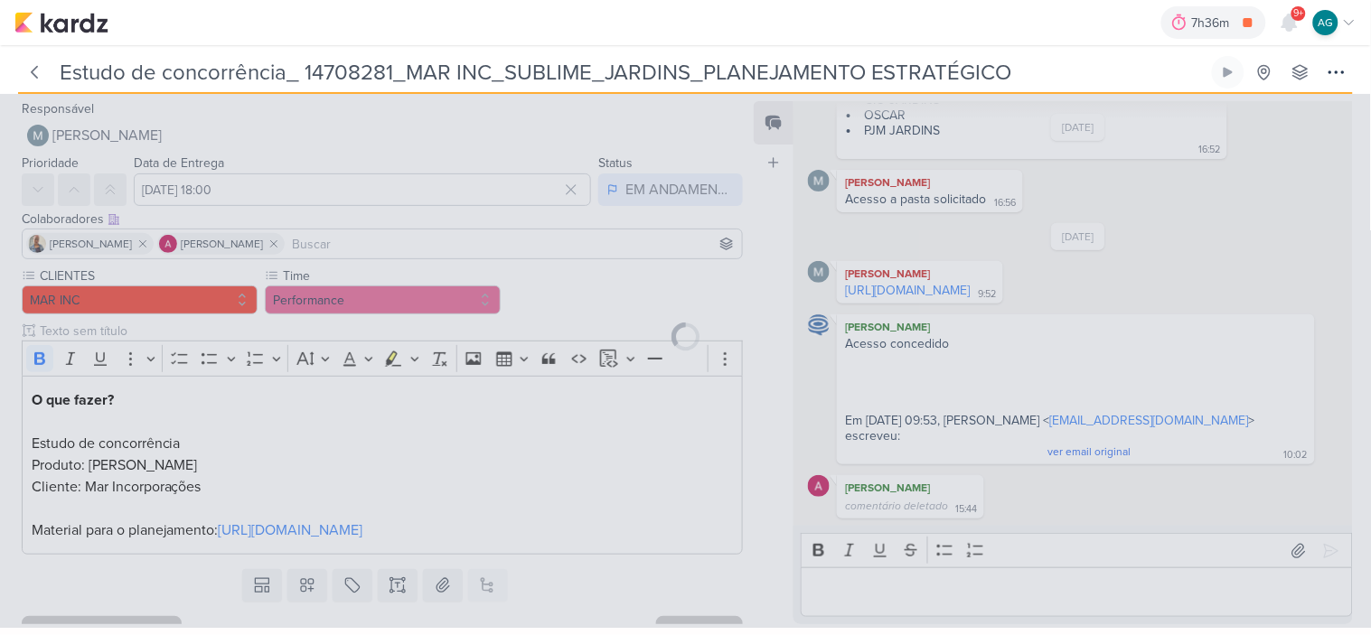
type input "14708281_MAR INC_SUBLIME_JARDINS_PLANEJAMENTO ESTRATÉGICO"
type input "15 de setembro de 2025 às 18:00"
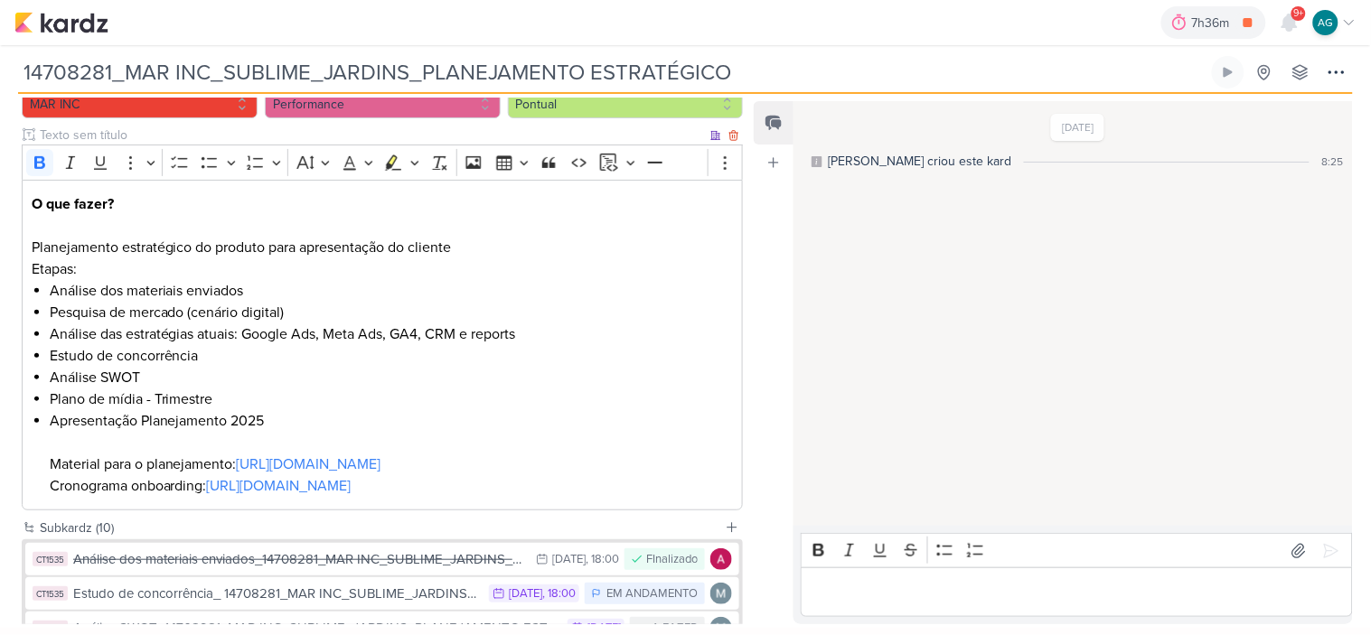
scroll to position [201, 0]
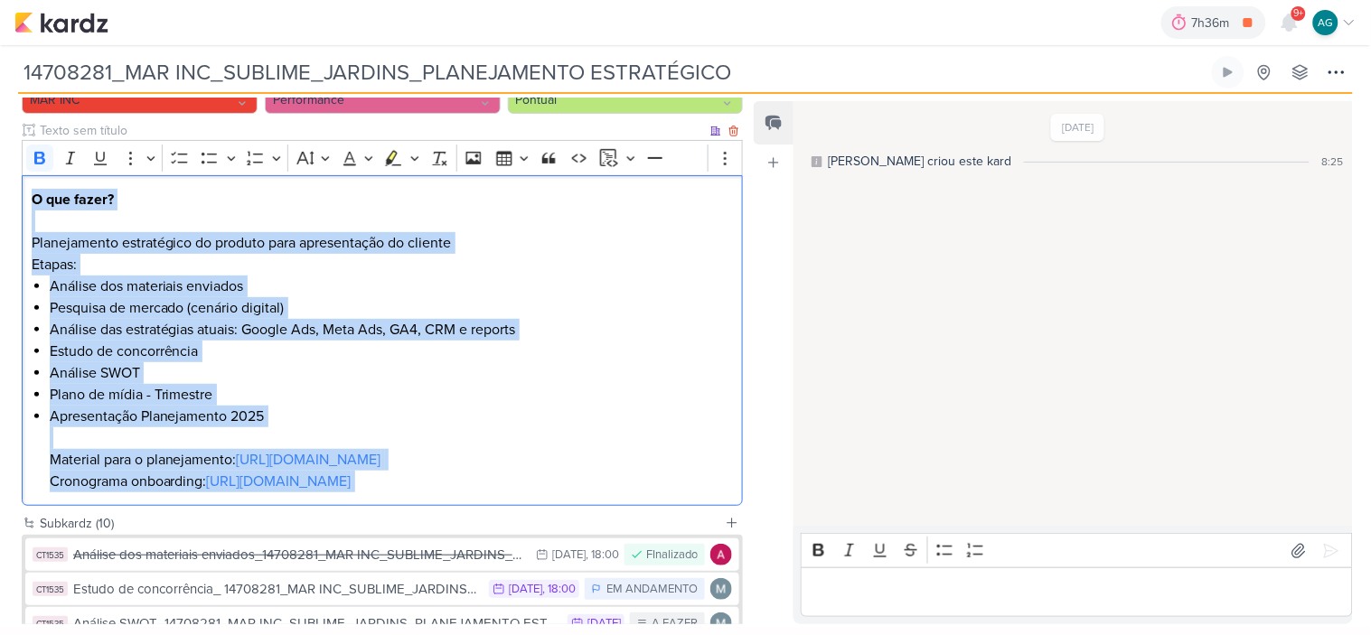
drag, startPoint x: 32, startPoint y: 199, endPoint x: 303, endPoint y: 565, distance: 455.5
click at [303, 507] on div "O que fazer? Planejamento estratégico do produto para apresentação do cliente E…" at bounding box center [382, 341] width 721 height 332
copy div "O que fazer? Planejamento estratégico do produto para apresentação do cliente E…"
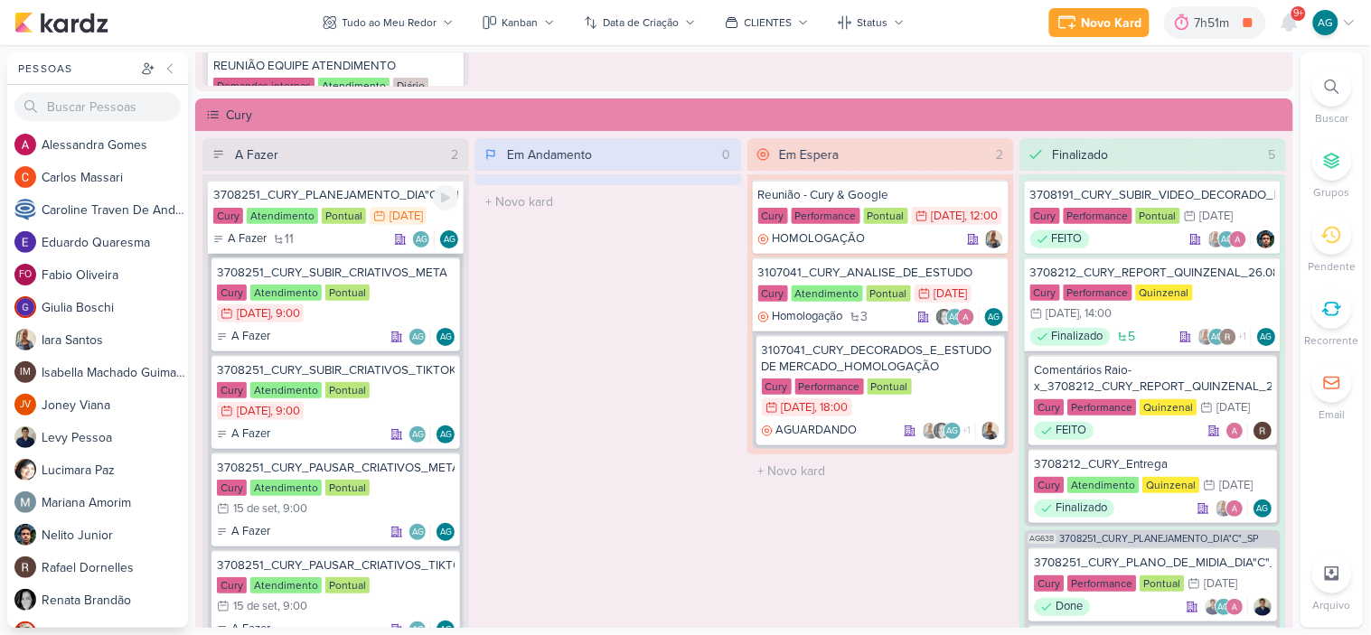
scroll to position [1706, 0]
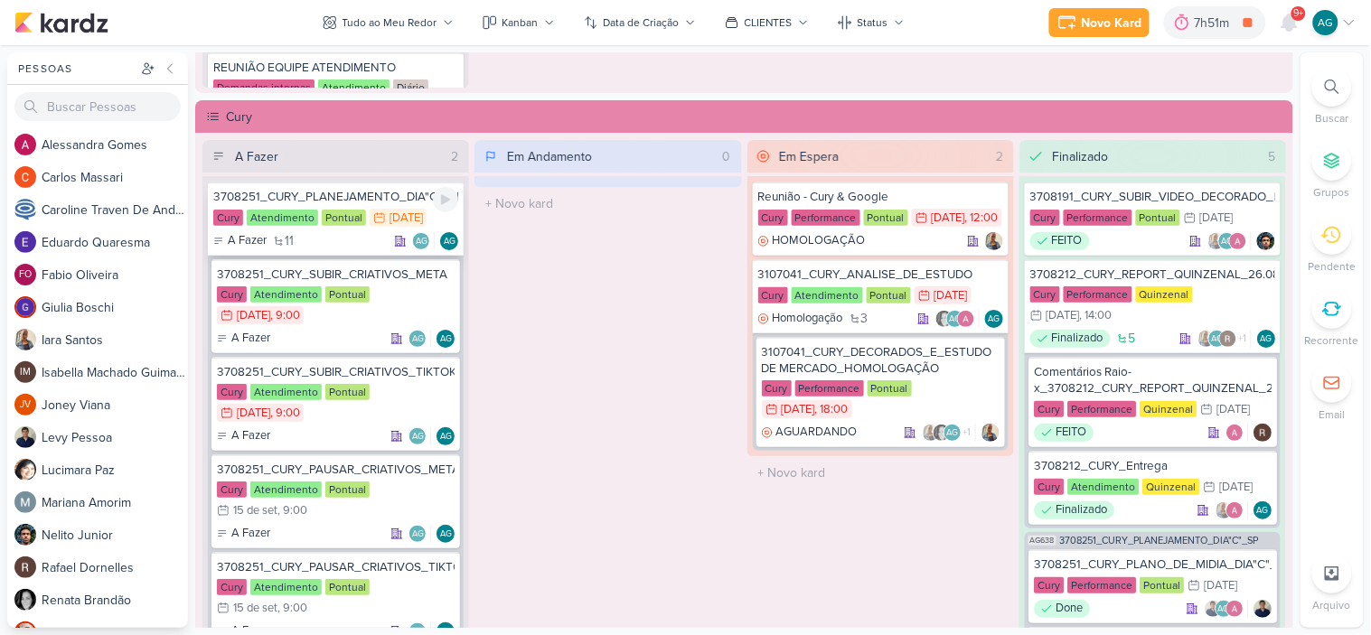
click at [367, 197] on div "3708251_CURY_PLANEJAMENTO_DIA"C"_SP" at bounding box center [335, 197] width 245 height 16
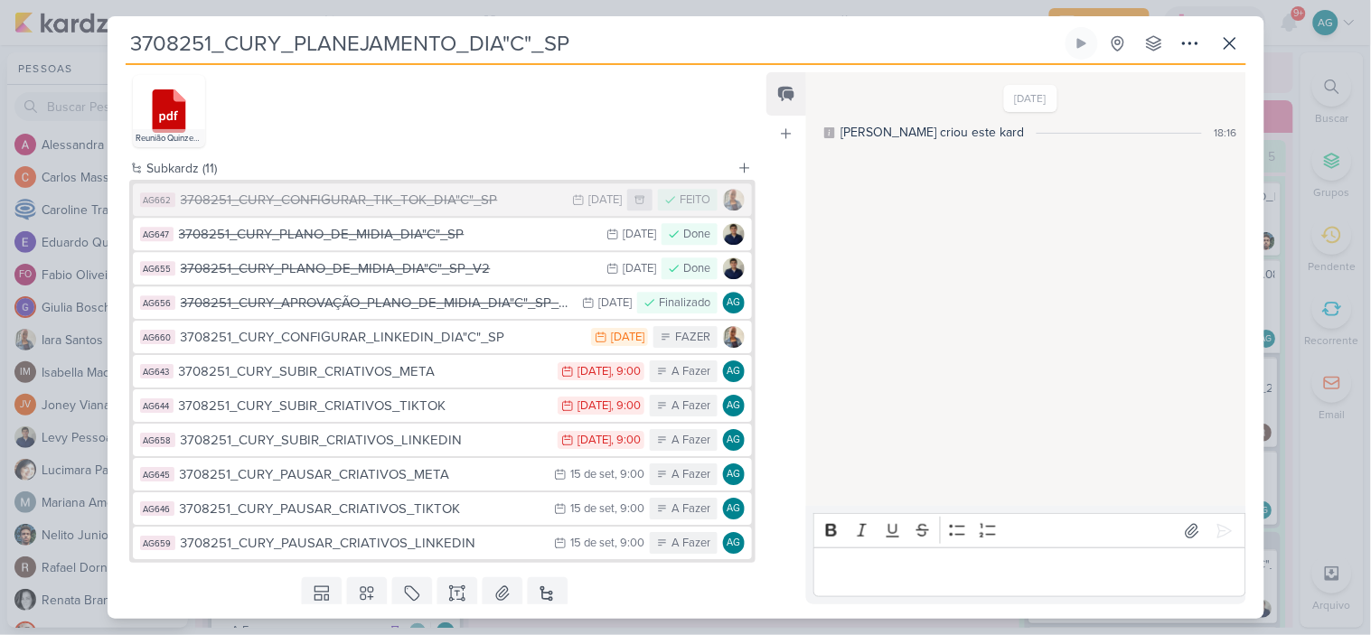
scroll to position [1365, 0]
